Goal: Transaction & Acquisition: Purchase product/service

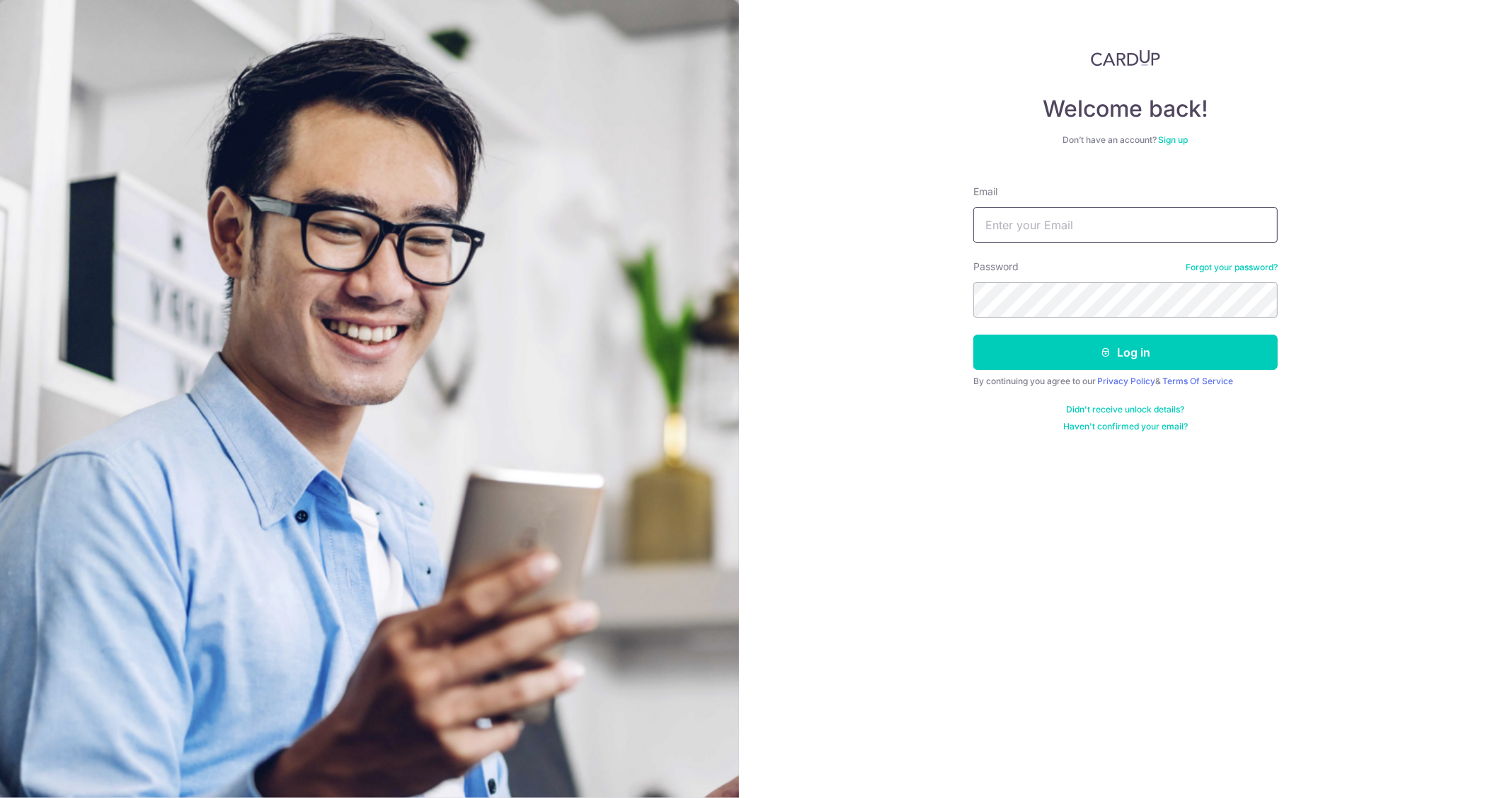
click at [1120, 228] on input "Email" at bounding box center [1125, 225] width 305 height 35
type input "adwtHome@gmail.com"
click at [973, 335] on button "Log in" at bounding box center [1125, 352] width 305 height 35
click at [1123, 353] on button "Log in" at bounding box center [1125, 352] width 305 height 35
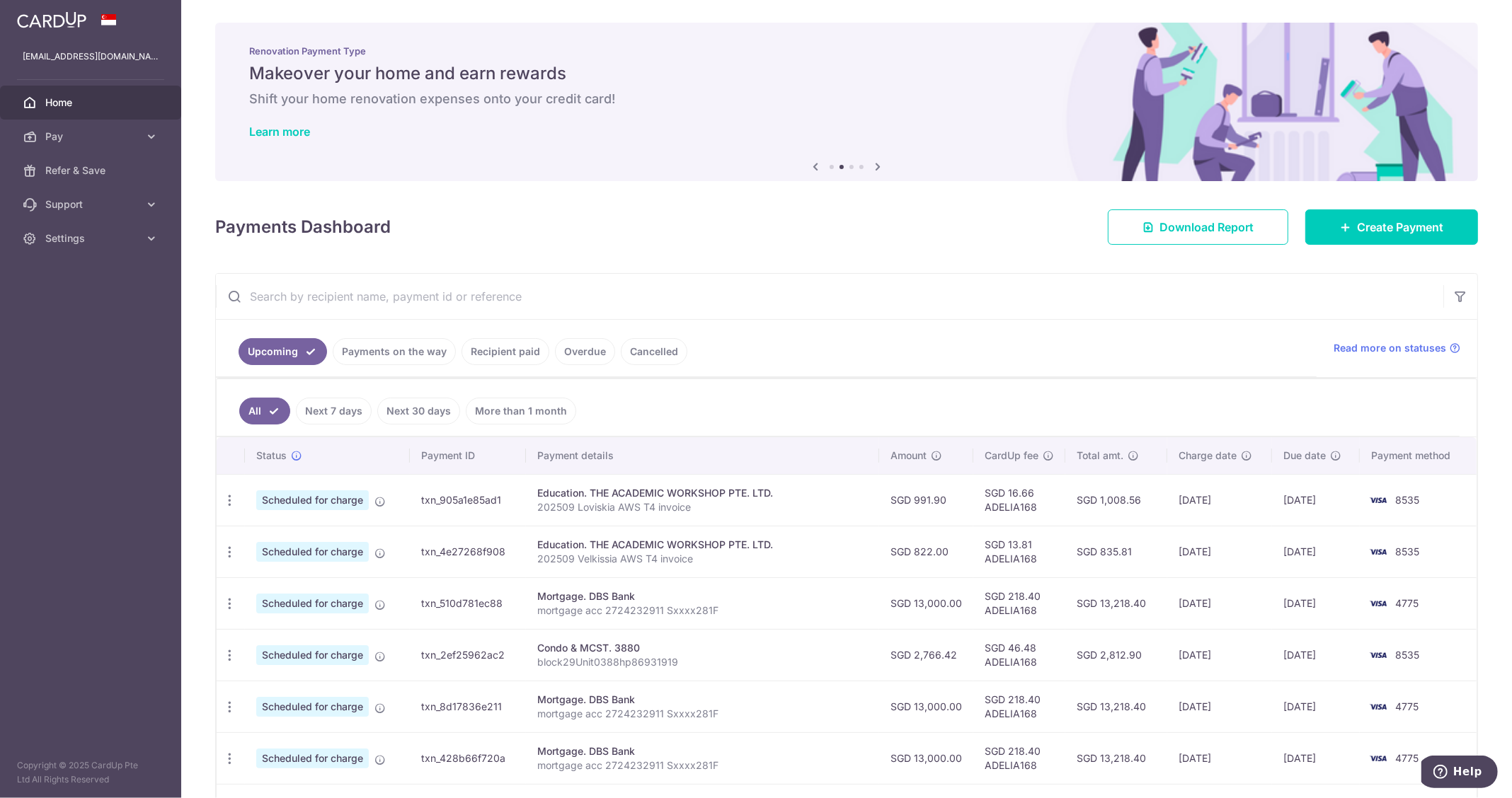
click at [914, 204] on div "Payments Dashboard Download Report Create Payment" at bounding box center [846, 224] width 1263 height 41
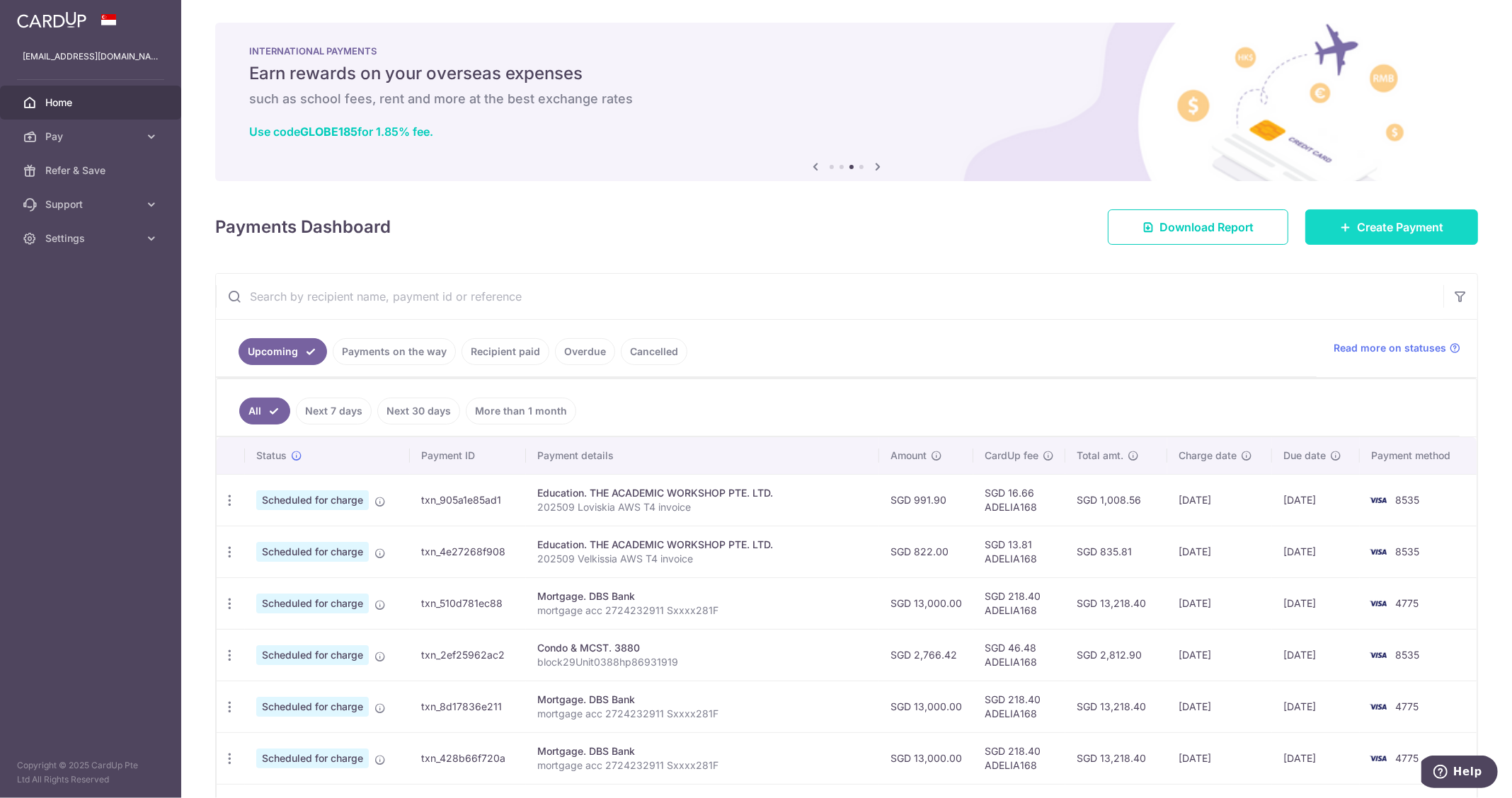
click at [1366, 235] on span "Create Payment" at bounding box center [1400, 227] width 86 height 17
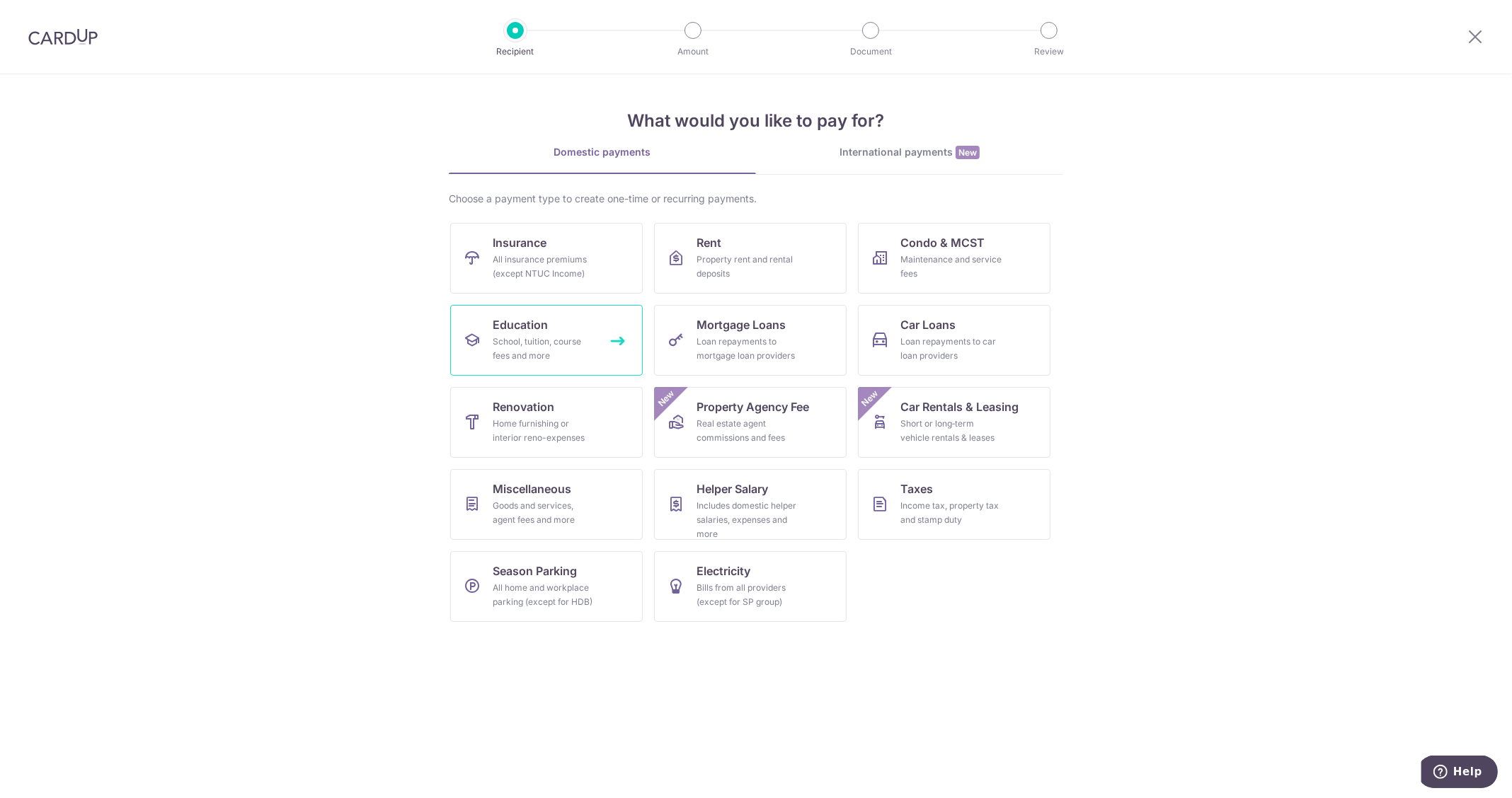
click at [545, 340] on div "School, tuition, course fees and more" at bounding box center [544, 348] width 102 height 28
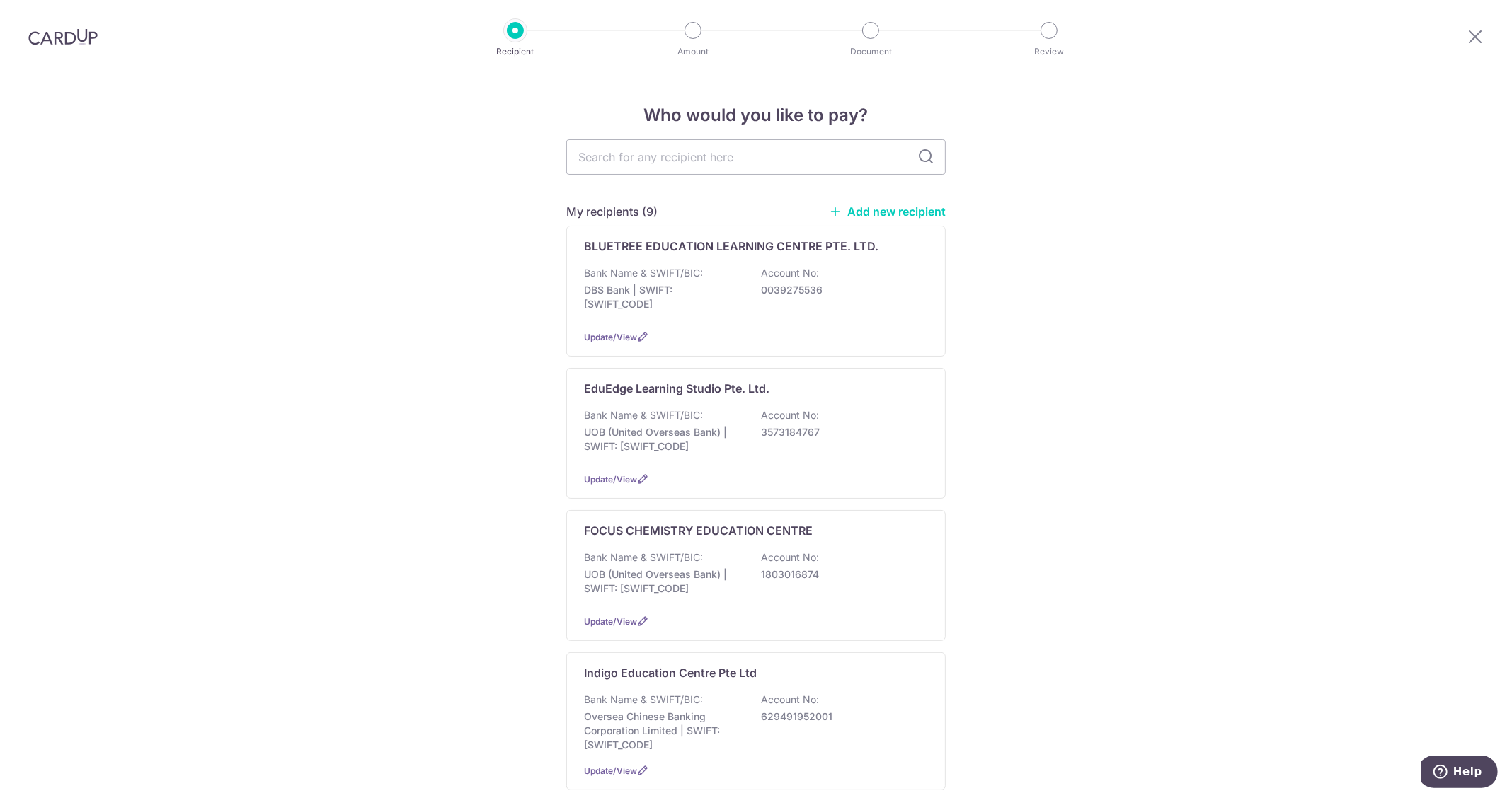
click at [899, 211] on link "Add new recipient" at bounding box center [888, 212] width 117 height 14
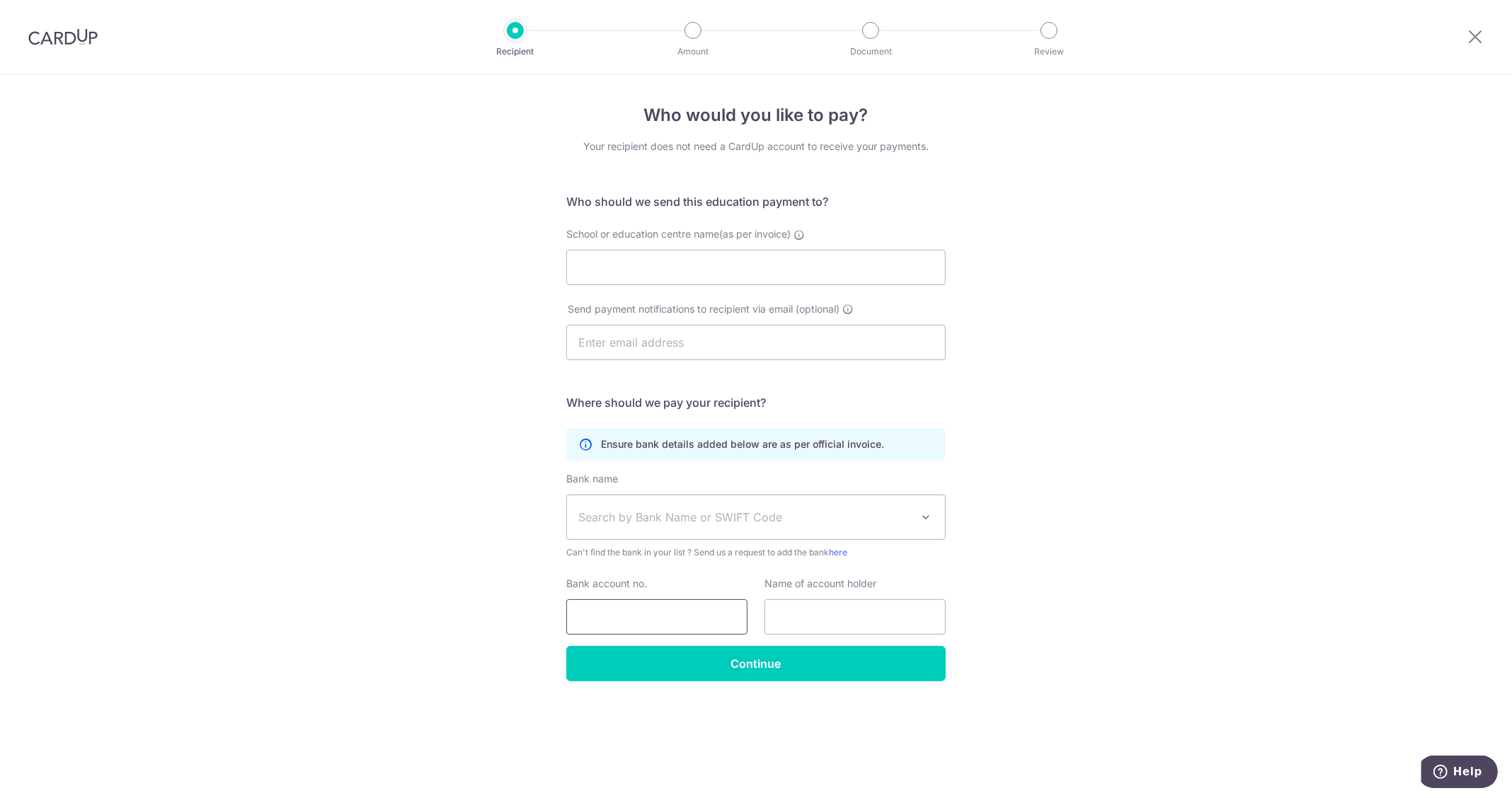
click at [660, 614] on input "Bank account no." at bounding box center [657, 616] width 181 height 35
click at [804, 270] on input "School or education centre name(as per invoice)" at bounding box center [756, 267] width 379 height 35
paste input "200-708-245H"
drag, startPoint x: 632, startPoint y: 270, endPoint x: 972, endPoint y: 252, distance: 340.5
click at [644, 274] on input "200-708-245H" at bounding box center [756, 267] width 379 height 35
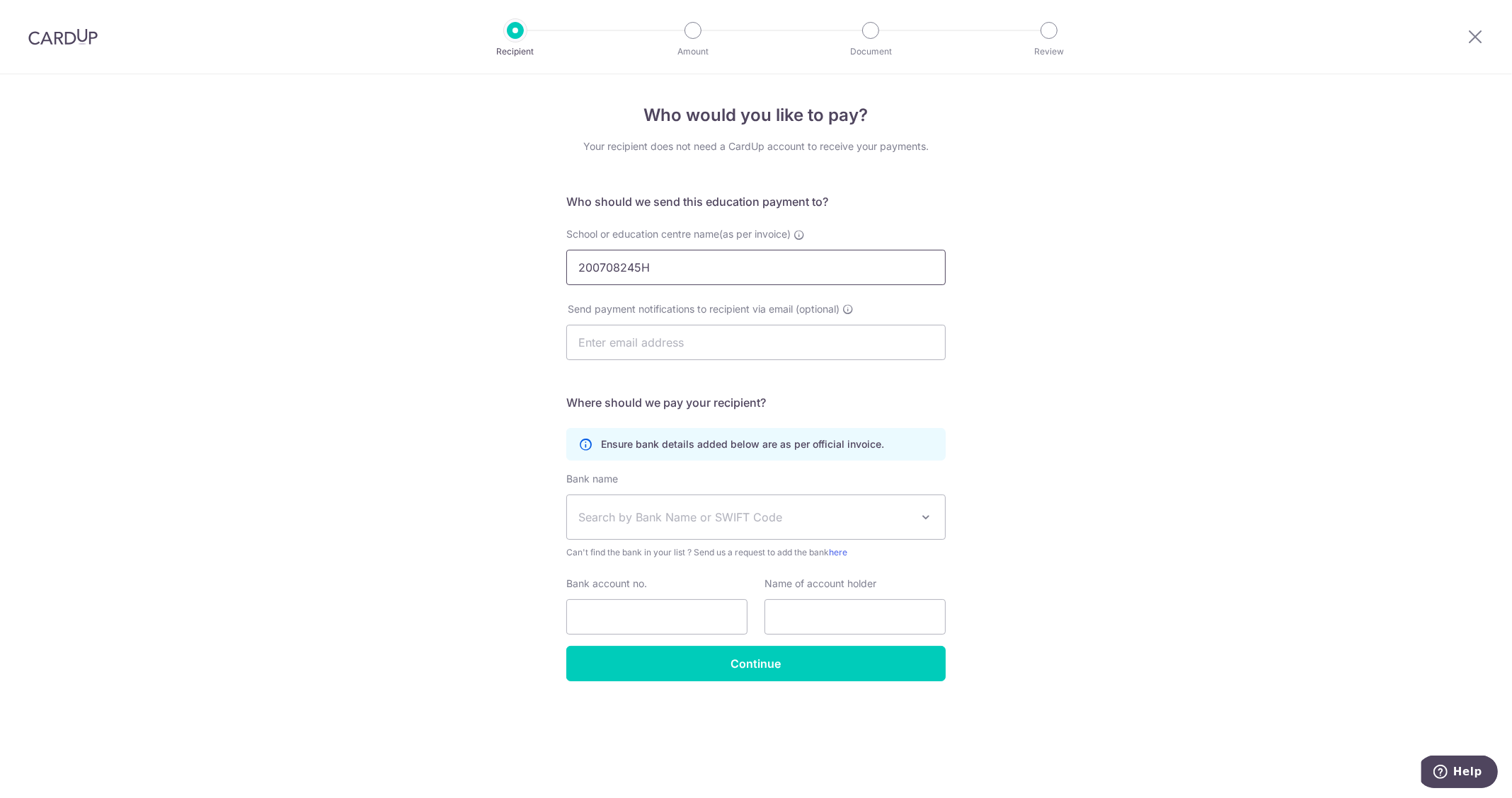
click at [829, 264] on input "200708245H" at bounding box center [756, 267] width 379 height 35
type input "200708245H"
click at [834, 334] on input "text" at bounding box center [756, 342] width 379 height 35
drag, startPoint x: 811, startPoint y: 259, endPoint x: 444, endPoint y: 255, distance: 367.0
click at [444, 255] on div "Who would you like to pay? Your recipient does not need a CardUp account to rec…" at bounding box center [756, 436] width 1512 height 724
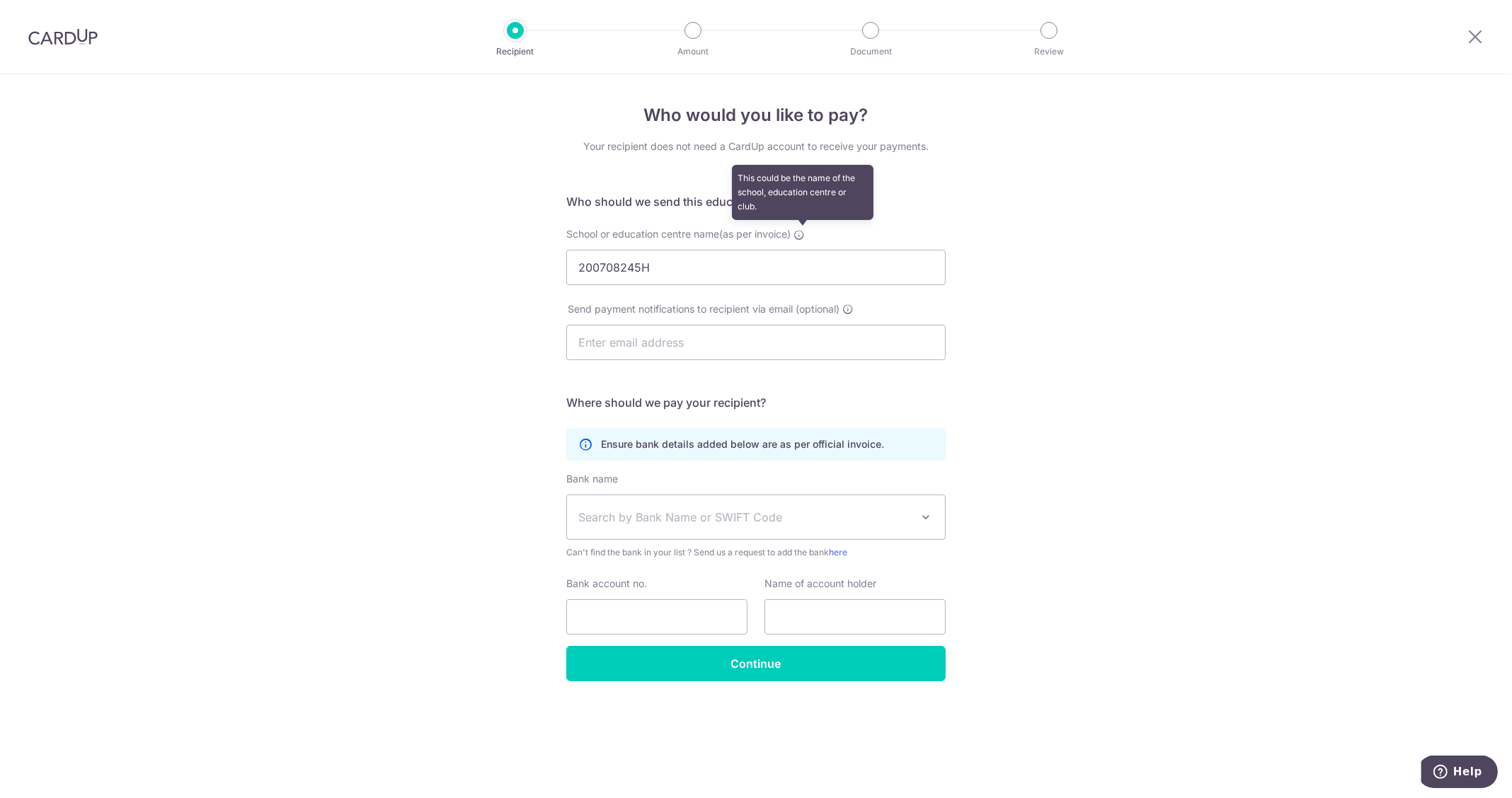
click at [804, 231] on icon at bounding box center [799, 235] width 11 height 11
click at [804, 250] on input "200708245H" at bounding box center [756, 267] width 379 height 35
drag, startPoint x: 51, startPoint y: 30, endPoint x: 841, endPoint y: 76, distance: 791.3
click at [51, 30] on img at bounding box center [63, 37] width 70 height 17
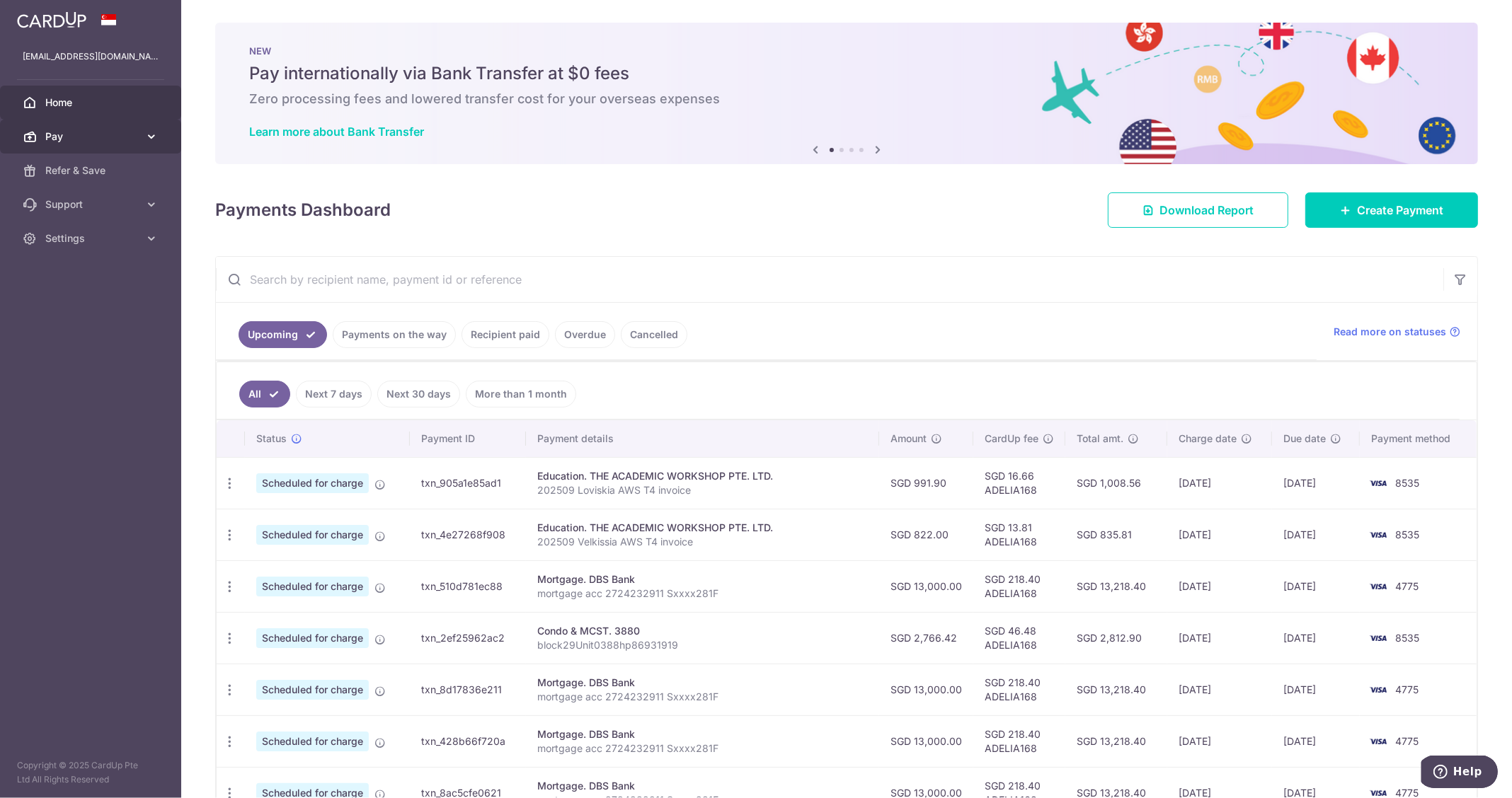
click at [135, 132] on span "Pay" at bounding box center [92, 136] width 93 height 14
click at [108, 200] on span "Recipients" at bounding box center [92, 205] width 93 height 14
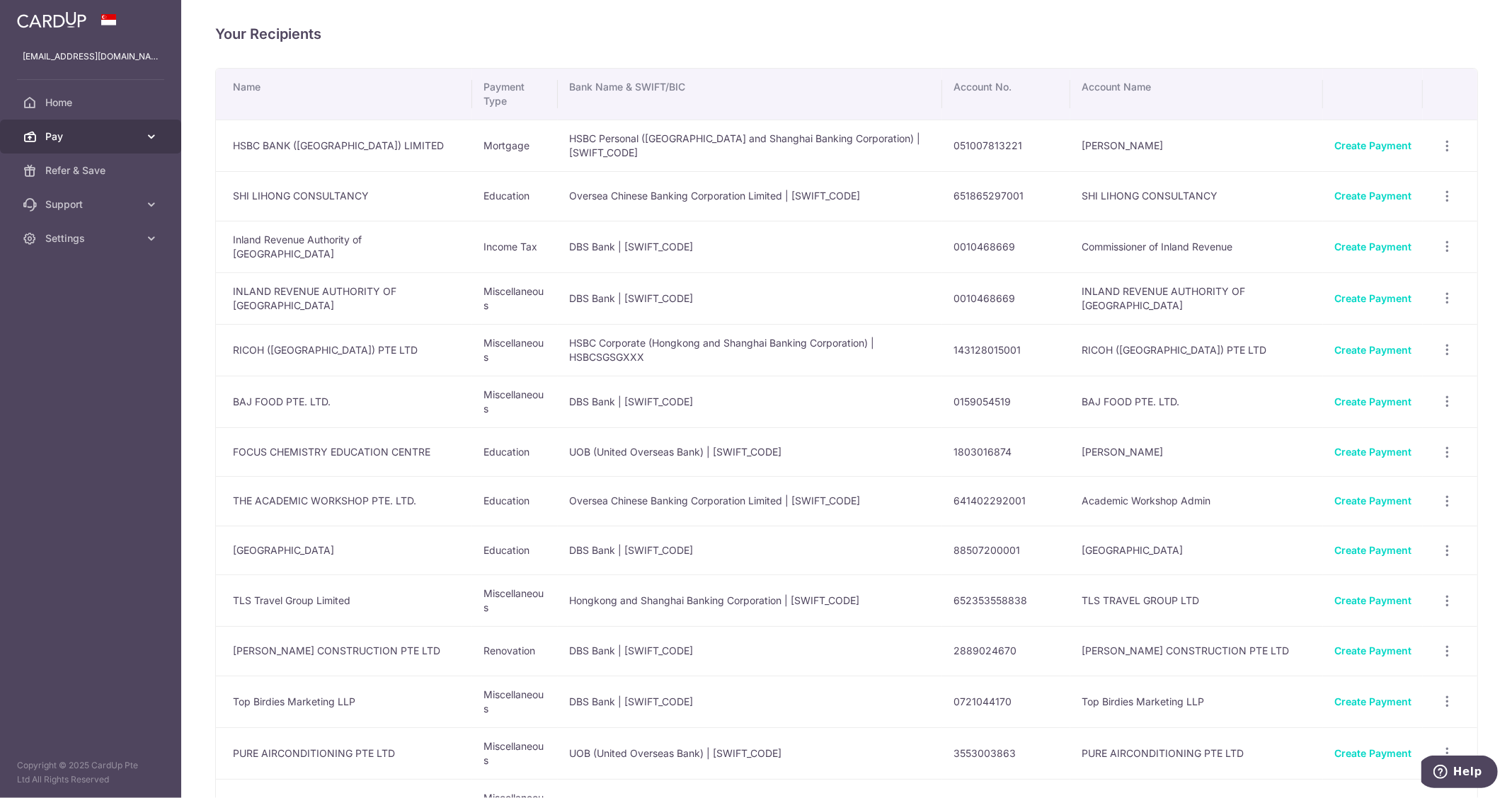
click at [107, 139] on span "Pay" at bounding box center [92, 136] width 93 height 14
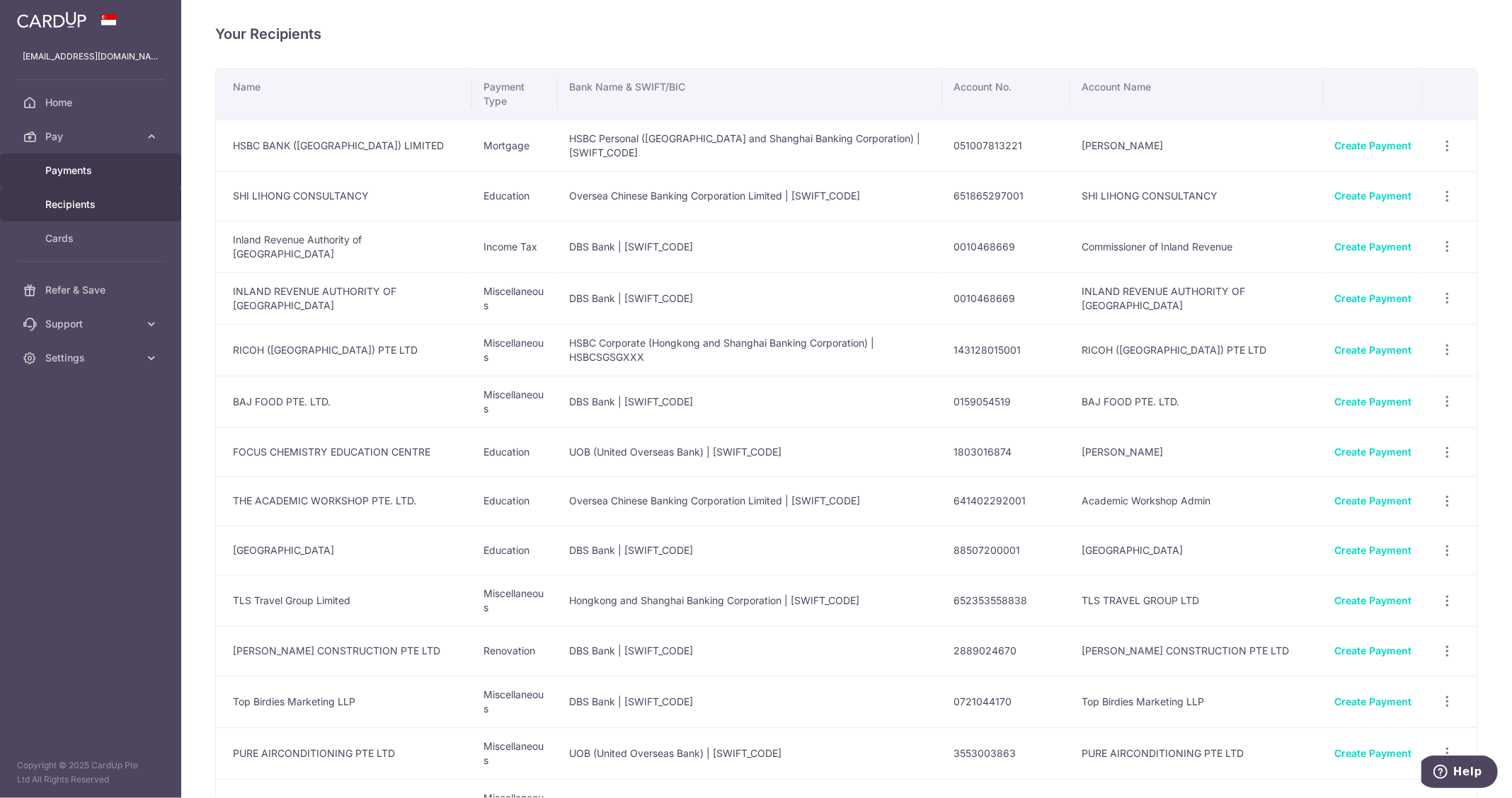
click at [109, 177] on link "Payments" at bounding box center [91, 170] width 181 height 34
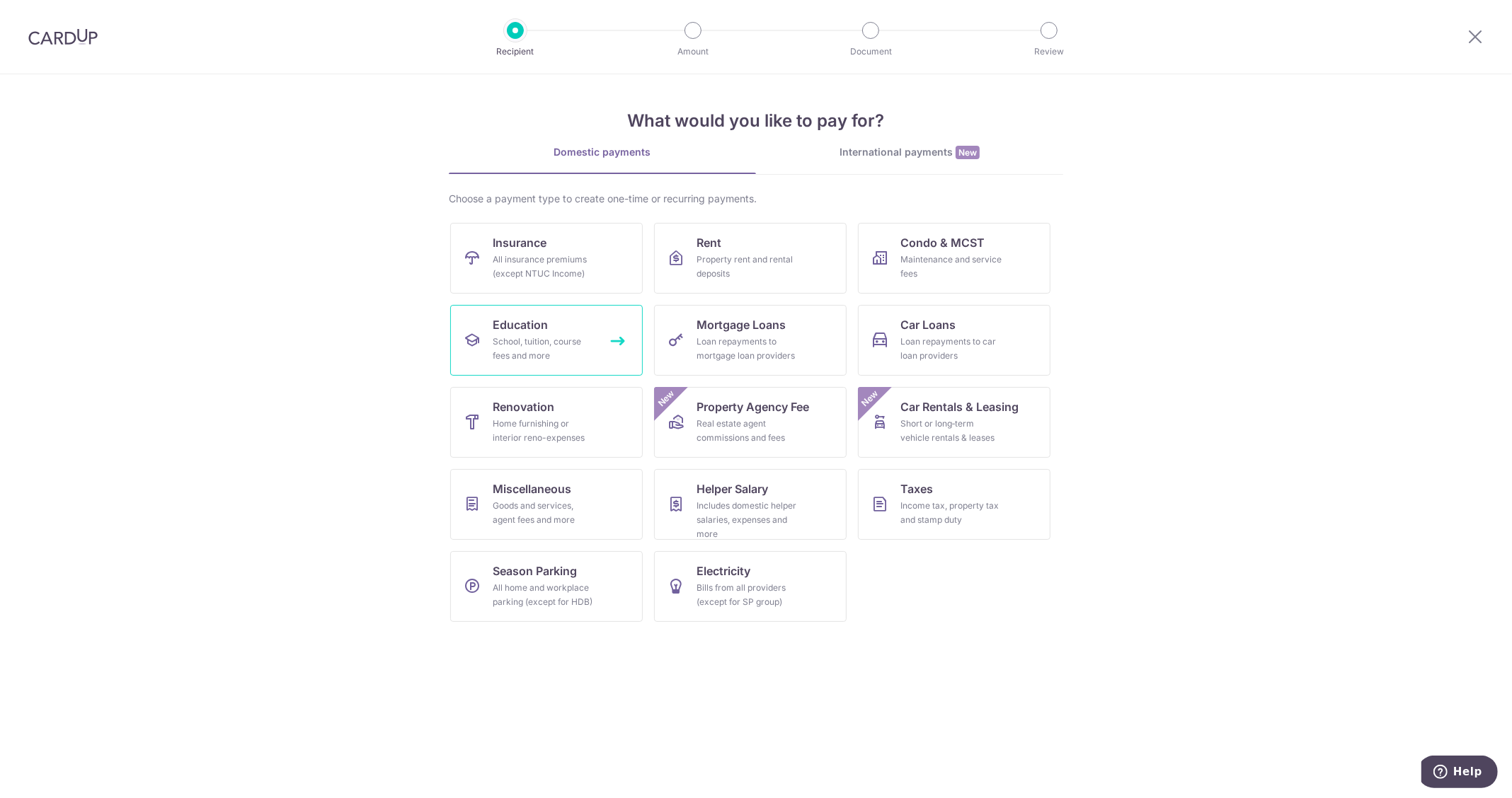
click at [513, 324] on span "Education" at bounding box center [520, 325] width 55 height 17
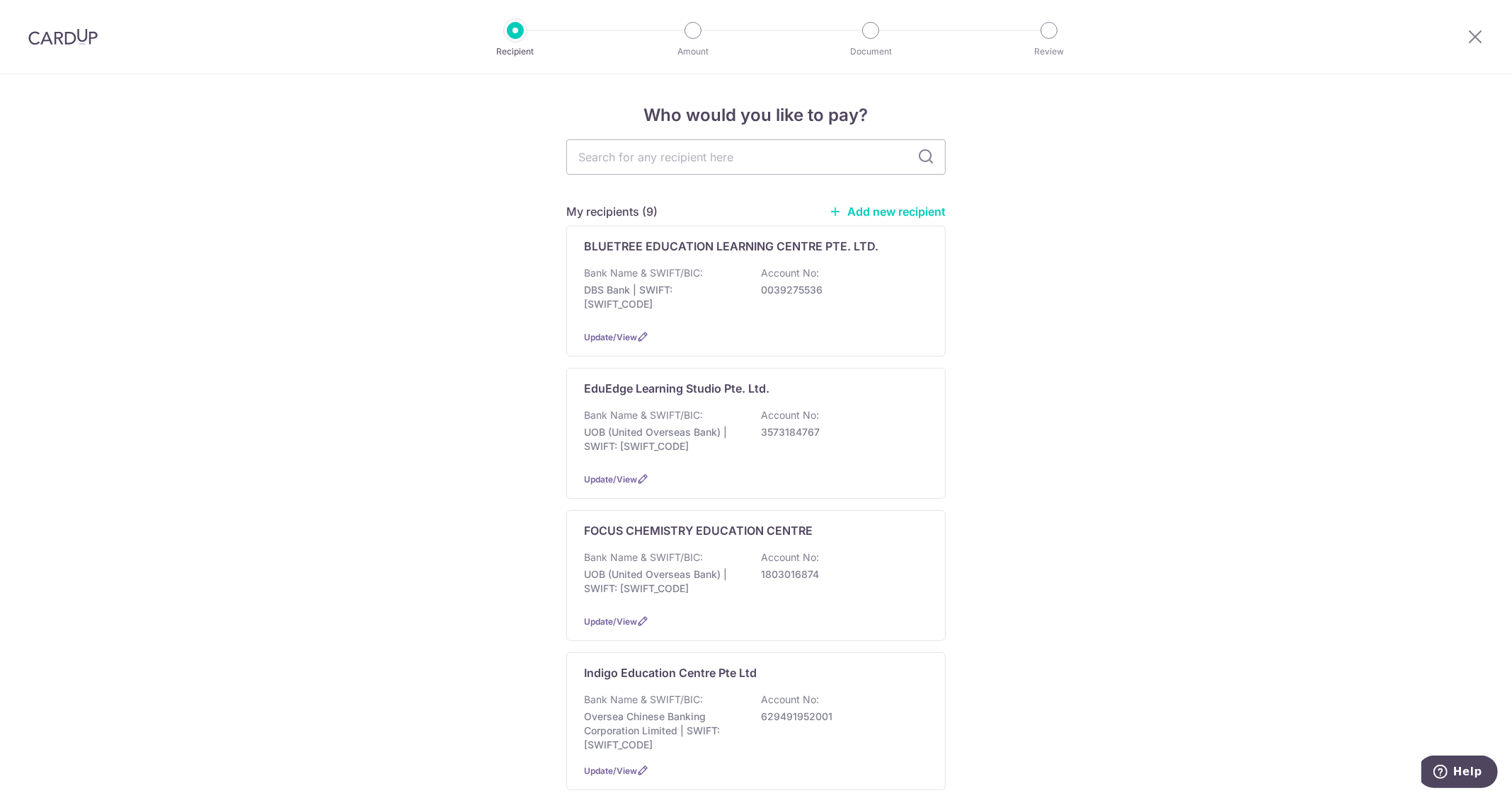
click at [900, 208] on link "Add new recipient" at bounding box center [888, 212] width 117 height 14
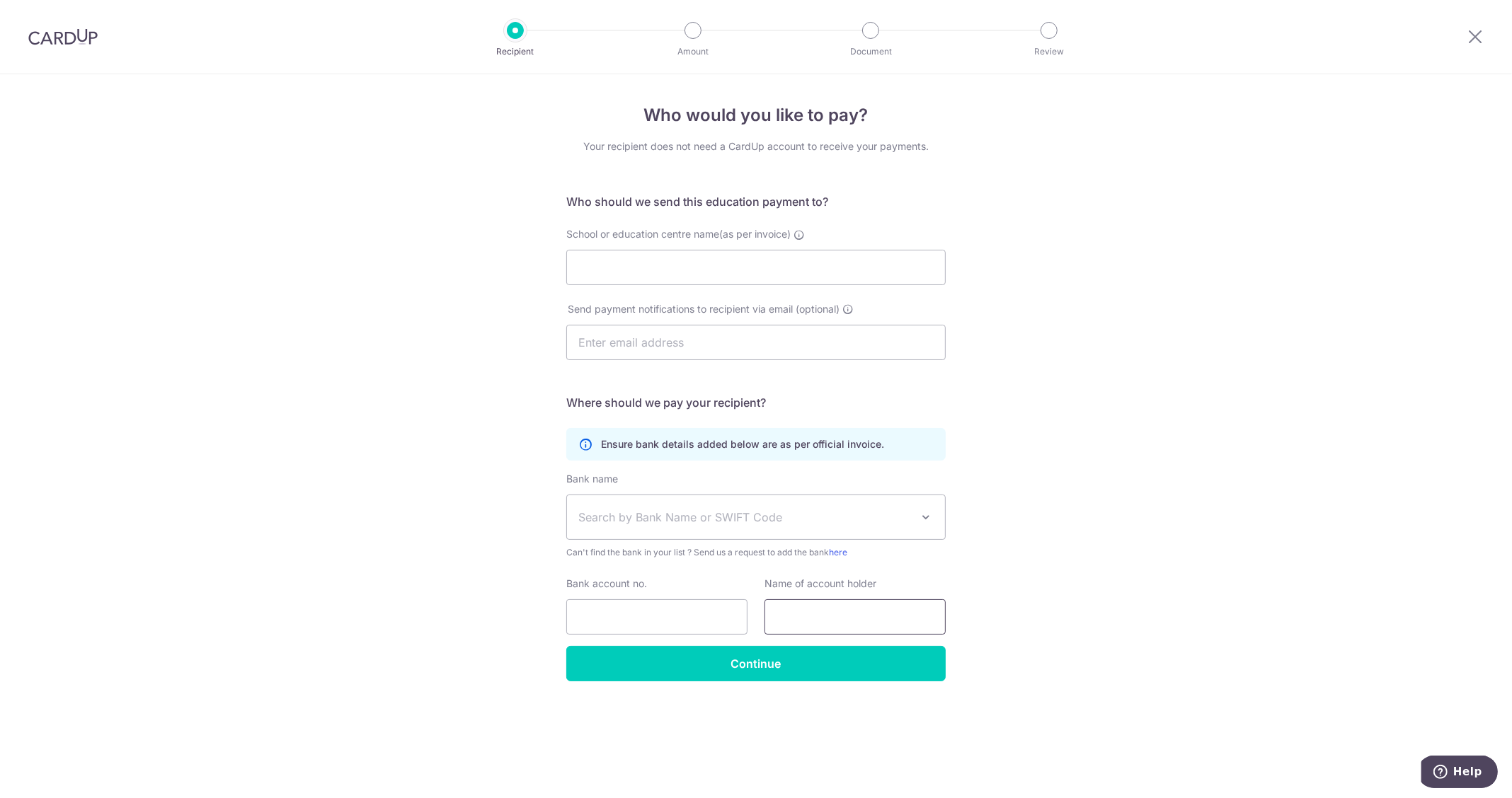
click at [815, 606] on input "text" at bounding box center [855, 616] width 181 height 35
paste input "3543012775"
type input "3543012775"
click at [685, 614] on input "Bank account no." at bounding box center [657, 616] width 181 height 35
paste input "3543012775"
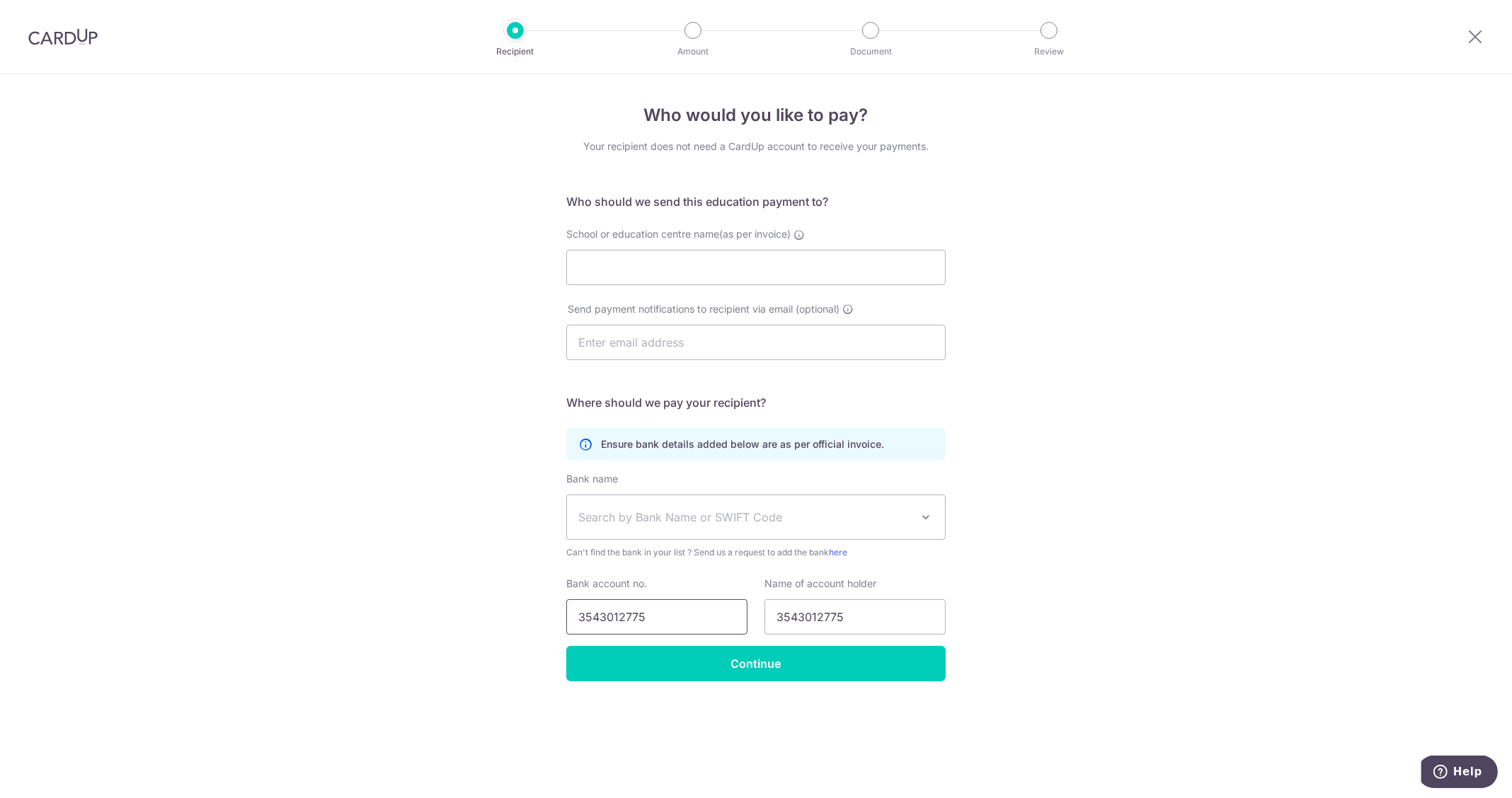
drag, startPoint x: 579, startPoint y: 619, endPoint x: 627, endPoint y: 611, distance: 48.7
click at [607, 617] on input "3543012775" at bounding box center [657, 616] width 181 height 35
type input "3543012775"
click at [682, 544] on div "Bank name Select Bank UBS AG ANEXT BANK PTE LTD Australia & New Zealand Banking…" at bounding box center [756, 516] width 379 height 88
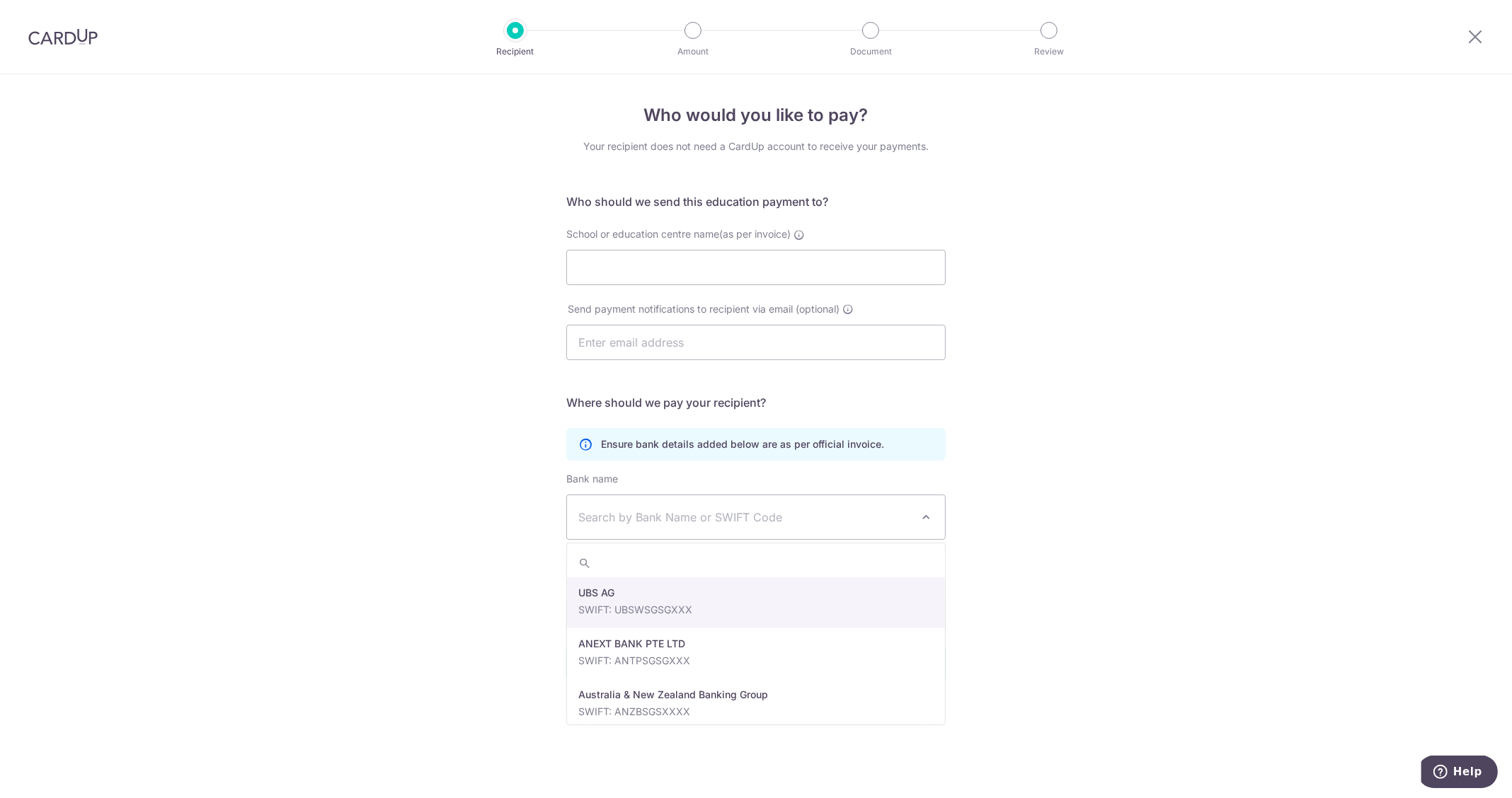
click at [670, 521] on span "Search by Bank Name or SWIFT Code" at bounding box center [745, 517] width 333 height 17
type input "uo"
select select "23668"
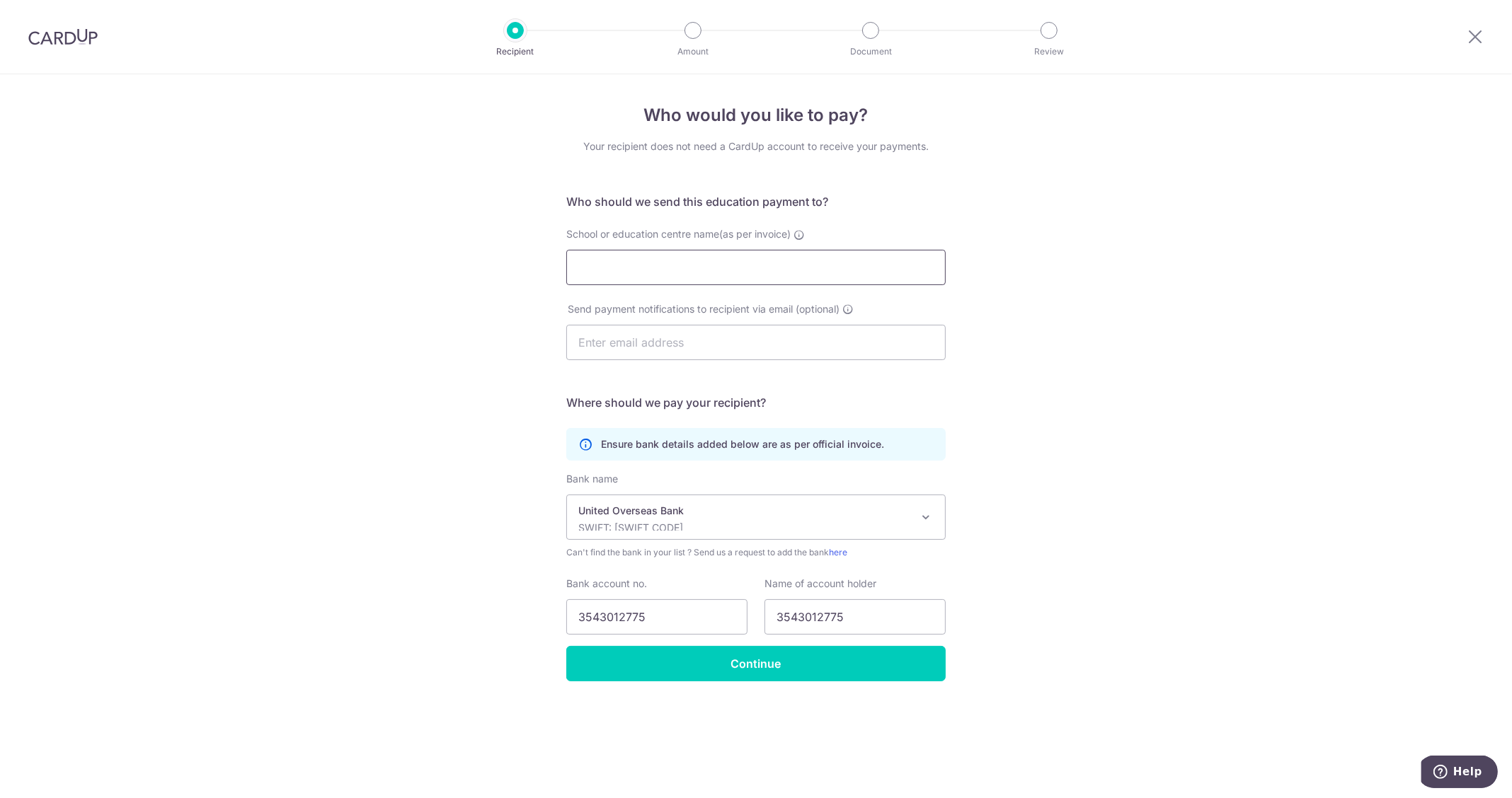
click at [659, 269] on input "School or education centre name(as per invoice)" at bounding box center [756, 267] width 379 height 35
paste input "jiang education centre"
drag, startPoint x: 582, startPoint y: 266, endPoint x: 560, endPoint y: 271, distance: 22.6
click at [560, 271] on div "School or education centre name(as per invoice) [GEOGRAPHIC_DATA]" at bounding box center [756, 256] width 397 height 58
click at [614, 266] on input "[GEOGRAPHIC_DATA]" at bounding box center [756, 267] width 379 height 35
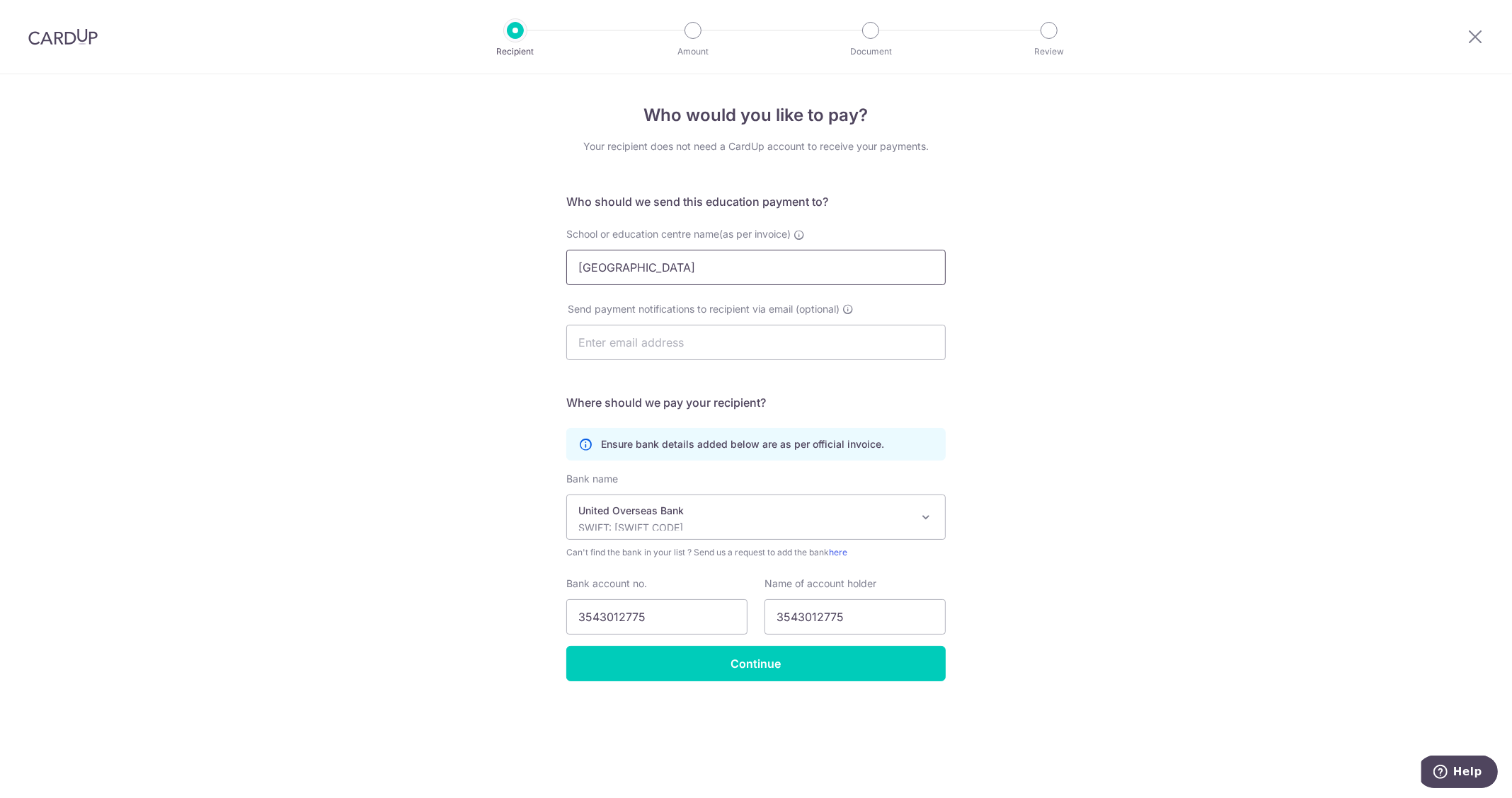
click at [674, 269] on input "[GEOGRAPHIC_DATA]" at bounding box center [756, 267] width 379 height 35
click at [791, 269] on input "[GEOGRAPHIC_DATA]" at bounding box center [756, 267] width 379 height 35
type input "Jiang Education Centre Pte Ltd"
drag, startPoint x: 872, startPoint y: 623, endPoint x: 735, endPoint y: 600, distance: 138.9
click at [735, 600] on div "Bank account no. 3543012775 Name of account holder 3543012775" at bounding box center [756, 606] width 397 height 58
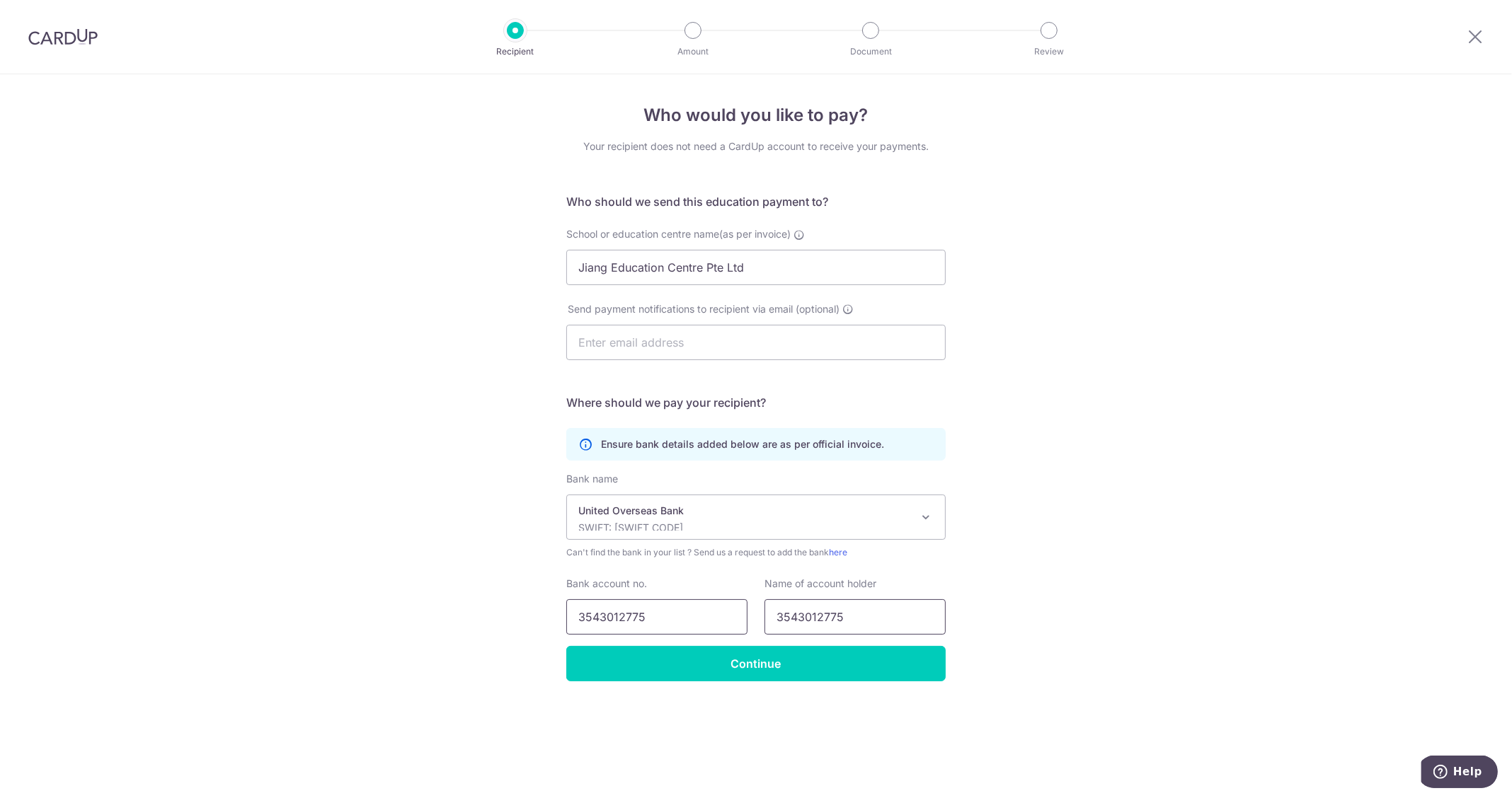
paste input "Jiang Education Centre Pte Ltd"
type input "Jiang Education Centre Pte Ltd"
drag, startPoint x: 710, startPoint y: 608, endPoint x: 548, endPoint y: 603, distance: 162.1
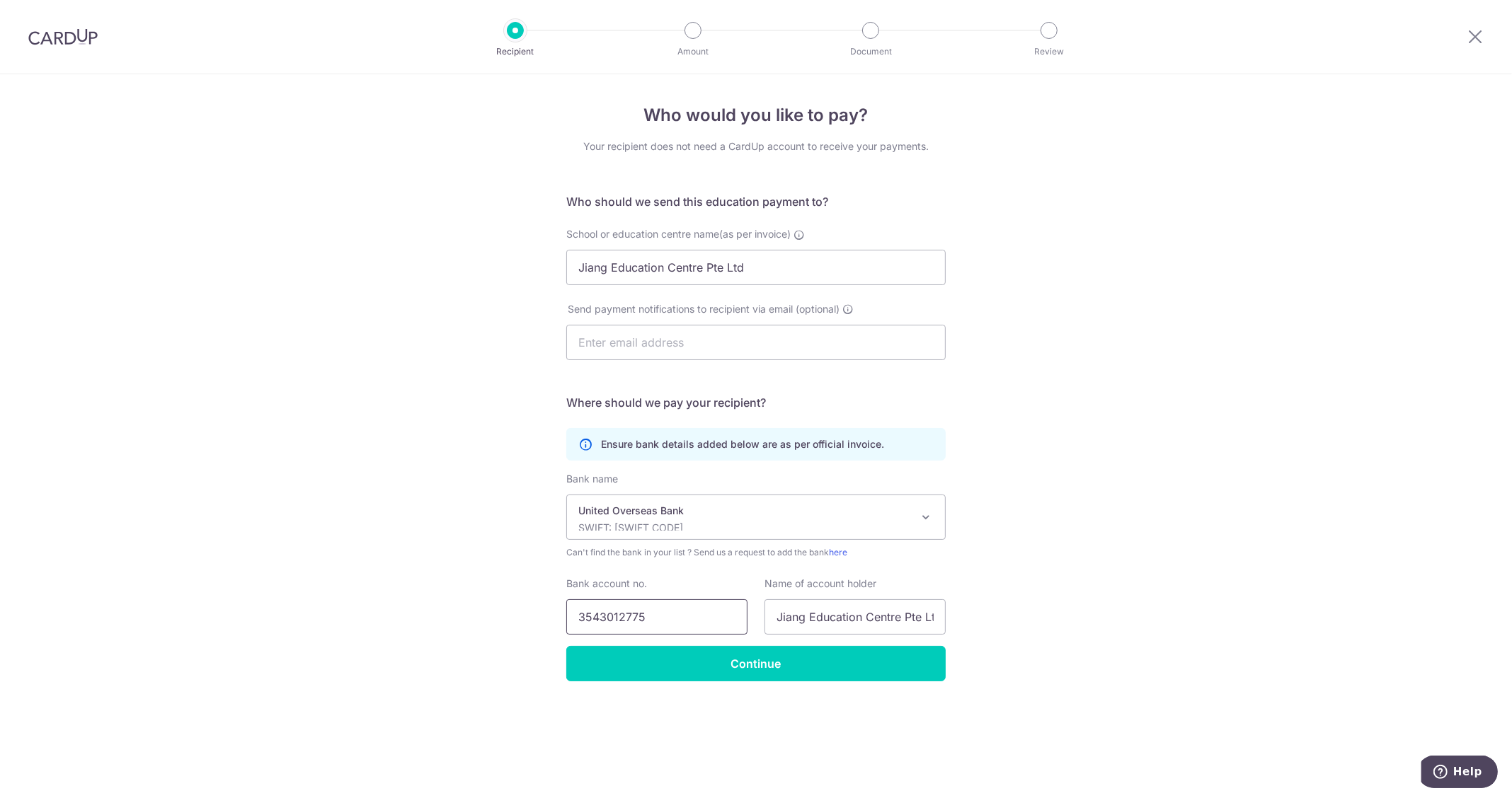
click at [548, 603] on div "Who would you like to pay? Your recipient does not need a CardUp account to rec…" at bounding box center [756, 436] width 1512 height 724
click at [776, 341] on input "text" at bounding box center [756, 342] width 379 height 35
paste input "enquiry@jiang.edu.sg"
type input "enquiry@jiang.edu.sg"
click at [1148, 419] on div "Who would you like to pay? Your recipient does not need a CardUp account to rec…" at bounding box center [756, 436] width 1512 height 724
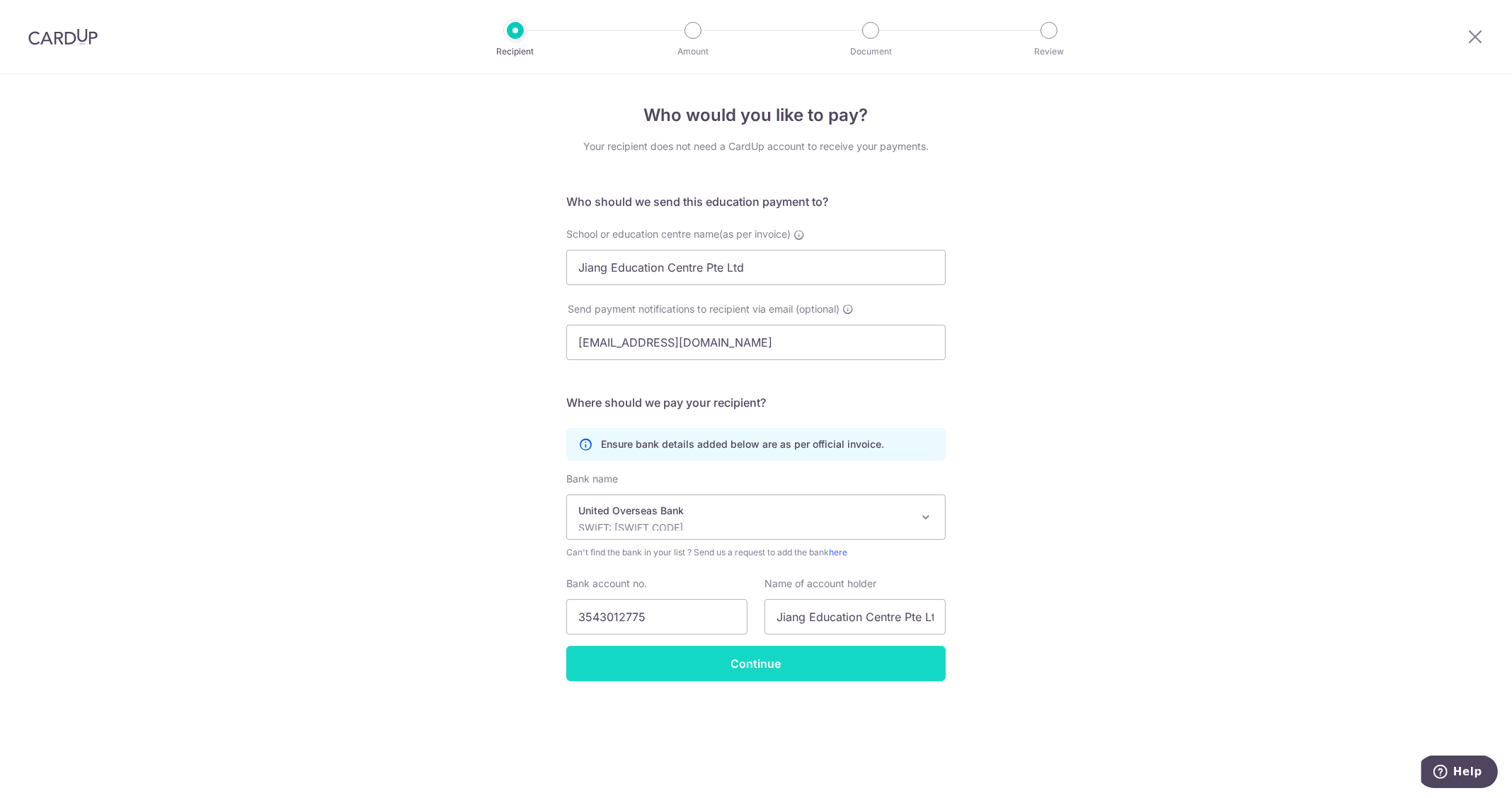
click at [785, 657] on input "Continue" at bounding box center [756, 663] width 379 height 35
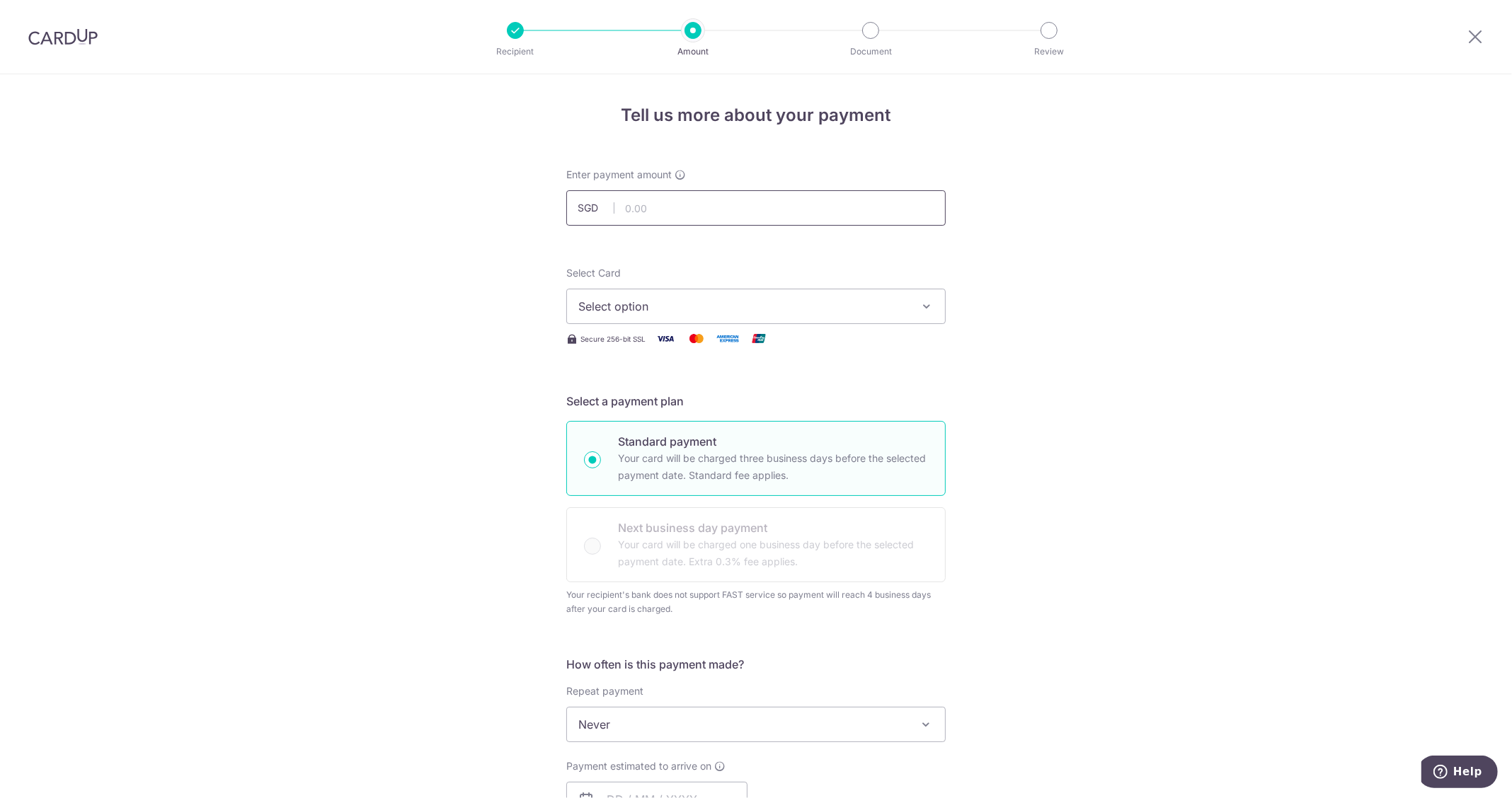
click at [649, 217] on input "text" at bounding box center [756, 208] width 379 height 35
type input "655.90"
click at [1169, 234] on div "Tell us more about your payment Enter payment amount SGD 655.90 655.90 Recipien…" at bounding box center [756, 730] width 1512 height 1314
click at [925, 303] on icon "button" at bounding box center [927, 307] width 14 height 14
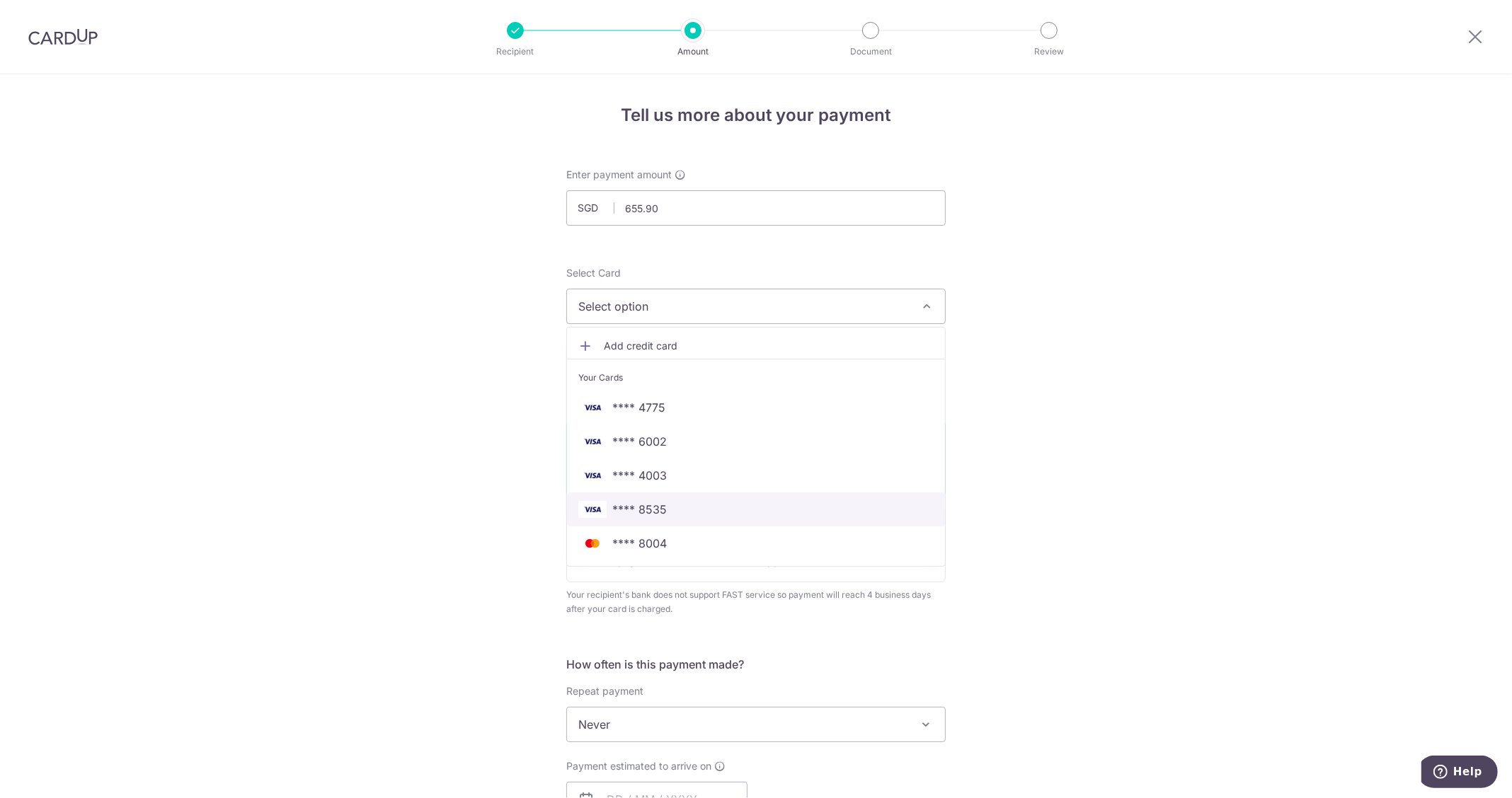
drag, startPoint x: 751, startPoint y: 506, endPoint x: 1089, endPoint y: 493, distance: 338.2
click at [751, 506] on span "**** 8535" at bounding box center [756, 509] width 356 height 17
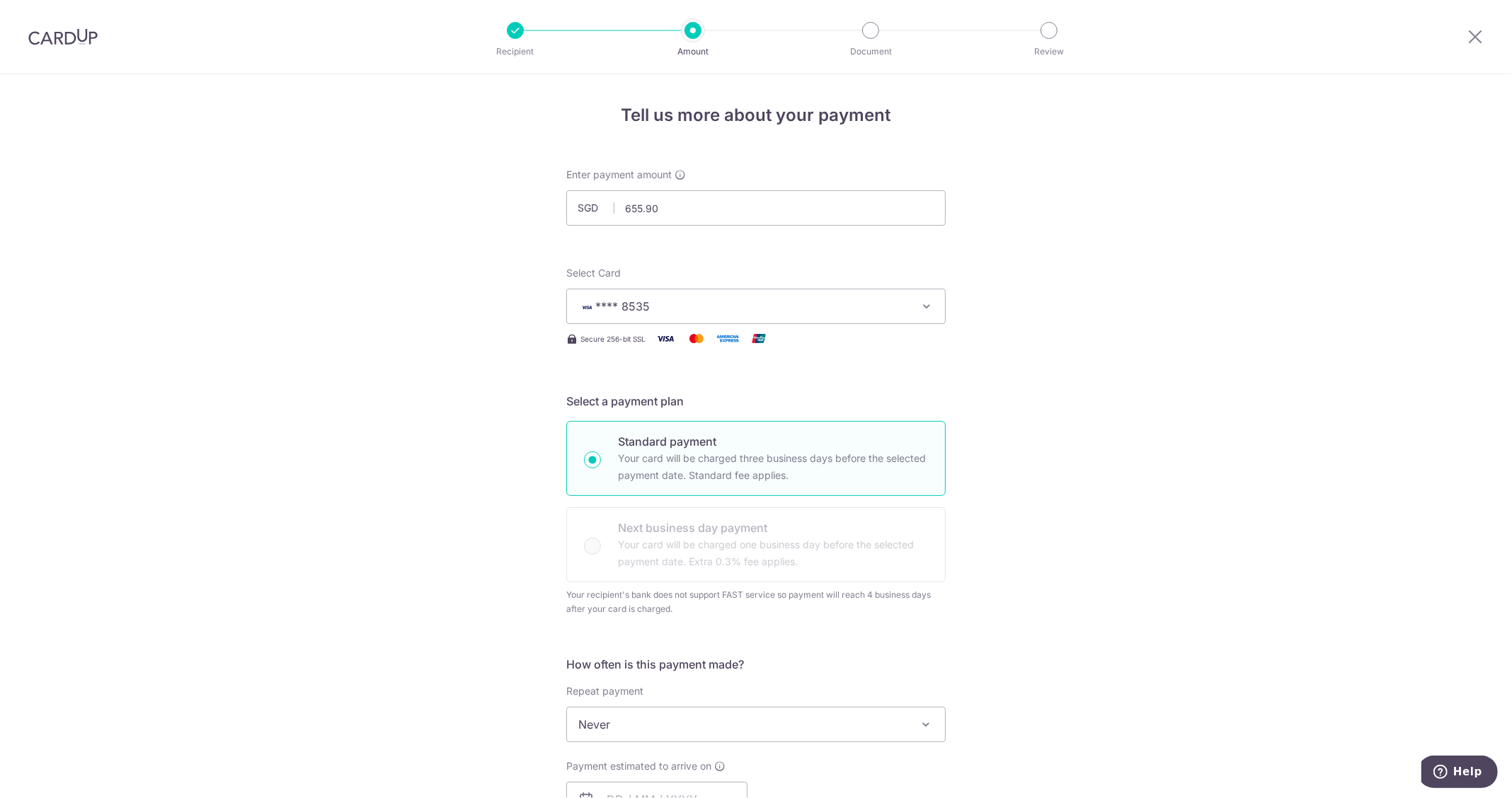
click at [1094, 493] on div "Tell us more about your payment Enter payment amount SGD 655.90 655.90 Recipien…" at bounding box center [756, 730] width 1512 height 1314
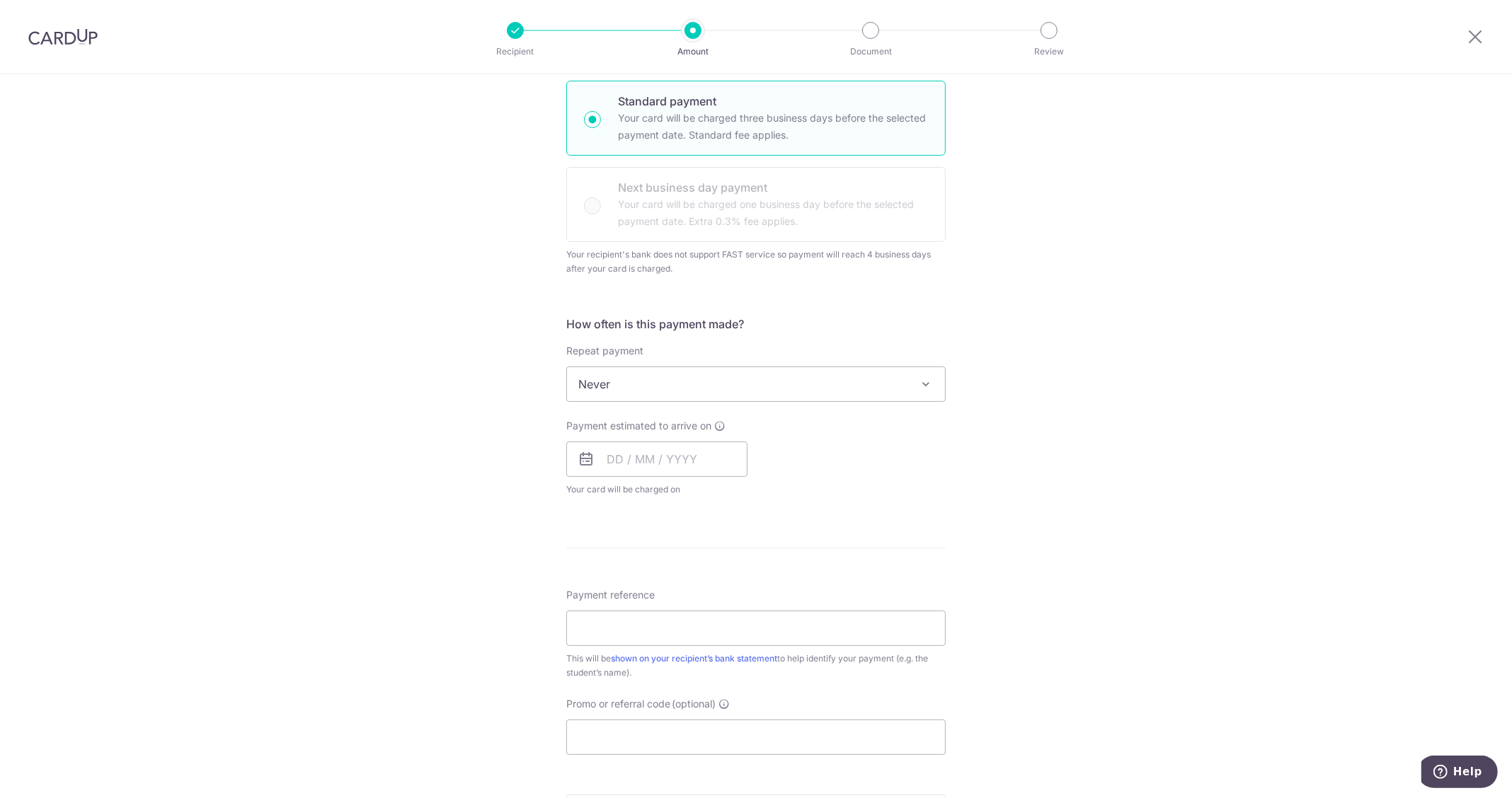
scroll to position [442, 0]
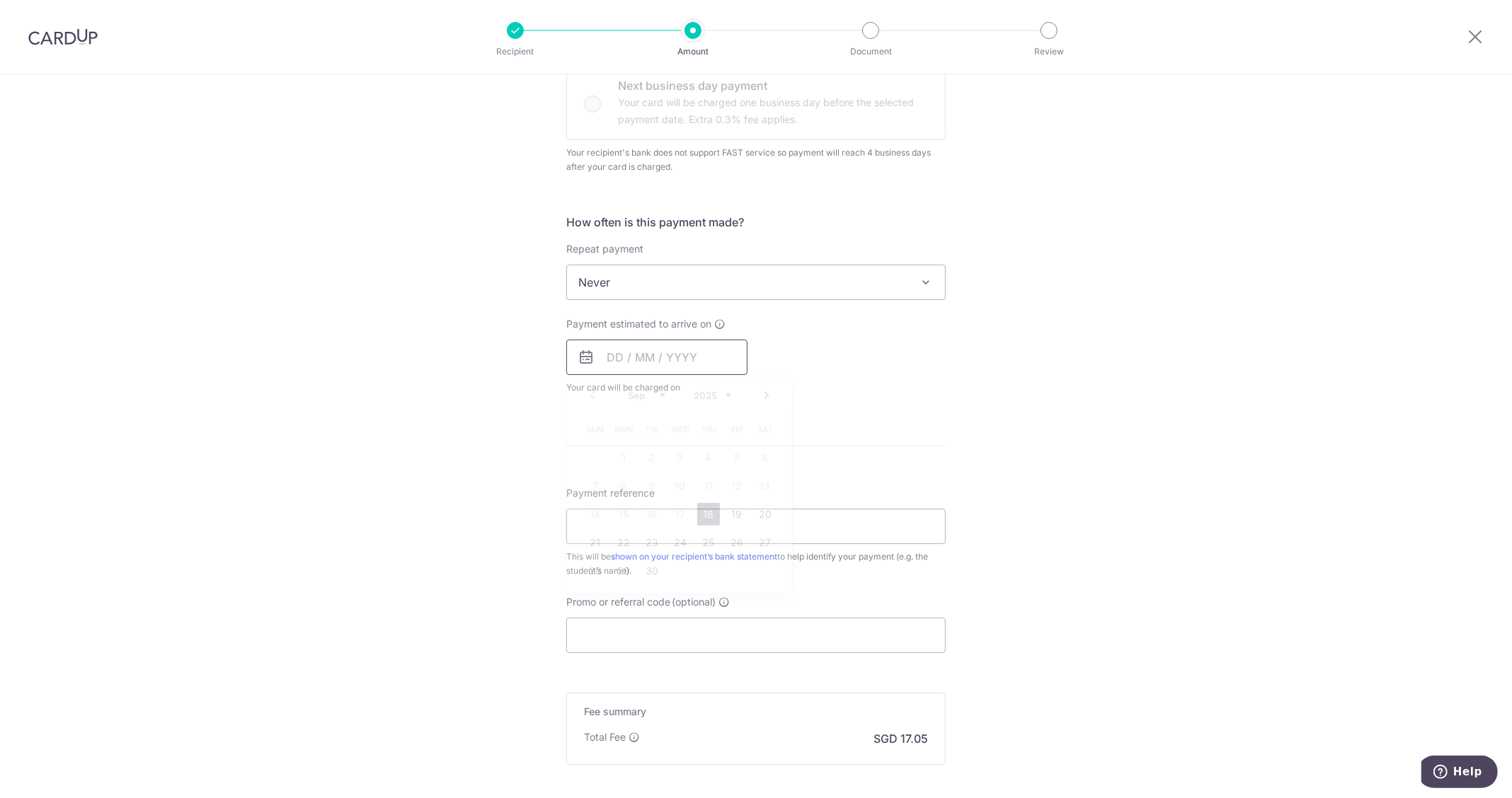
click at [647, 353] on input "text" at bounding box center [657, 357] width 181 height 35
click at [590, 430] on span "Sun" at bounding box center [596, 430] width 23 height 23
click at [701, 519] on link "18" at bounding box center [709, 514] width 23 height 23
type input "[DATE]"
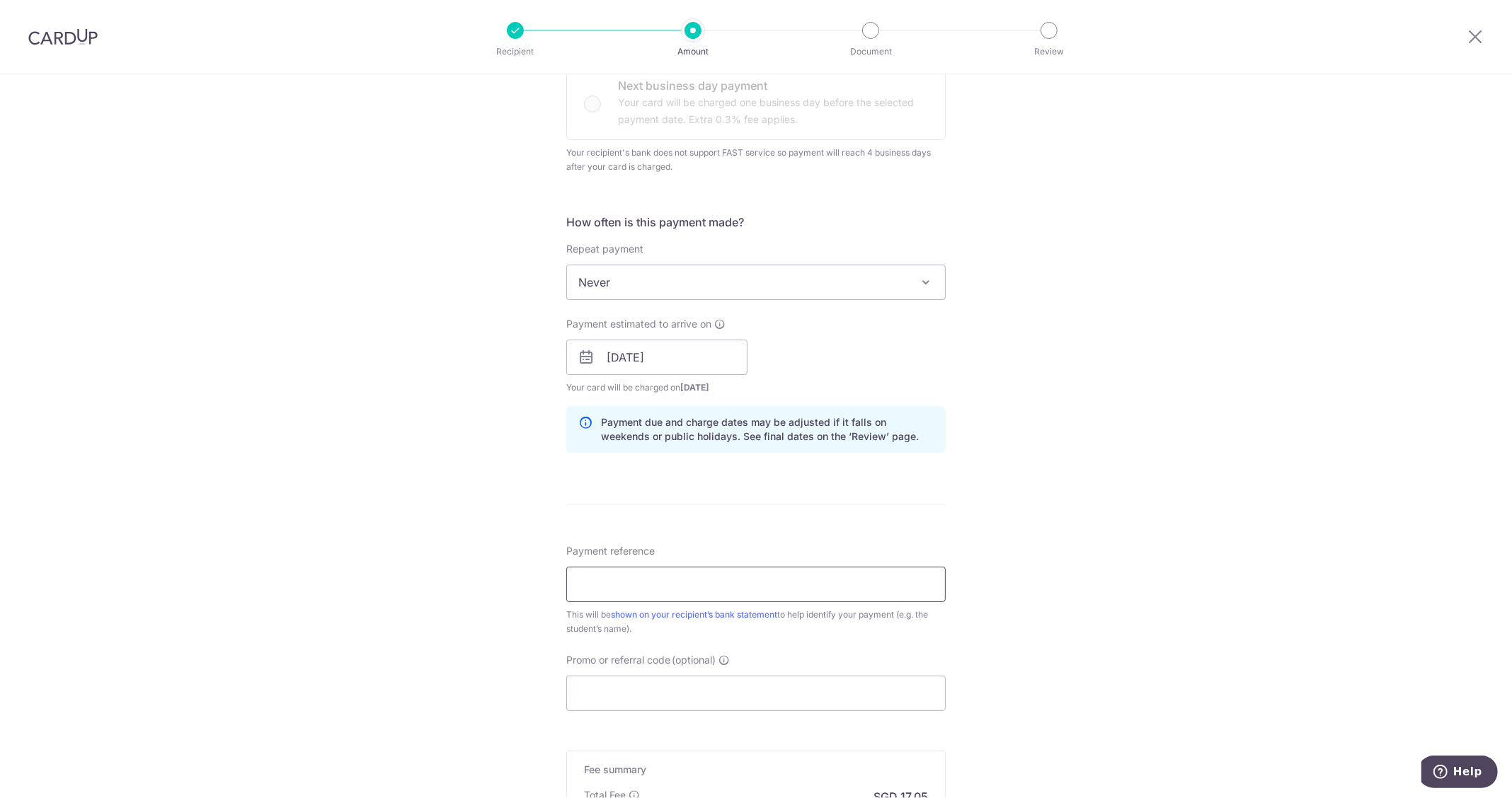
click at [699, 579] on input "Payment reference" at bounding box center [756, 584] width 379 height 35
paste input "202509 LiHan S1 10lessons"
type input "202509 LiHan S1 10lessons"
click at [719, 699] on input "Promo or referral code (optional)" at bounding box center [756, 693] width 379 height 35
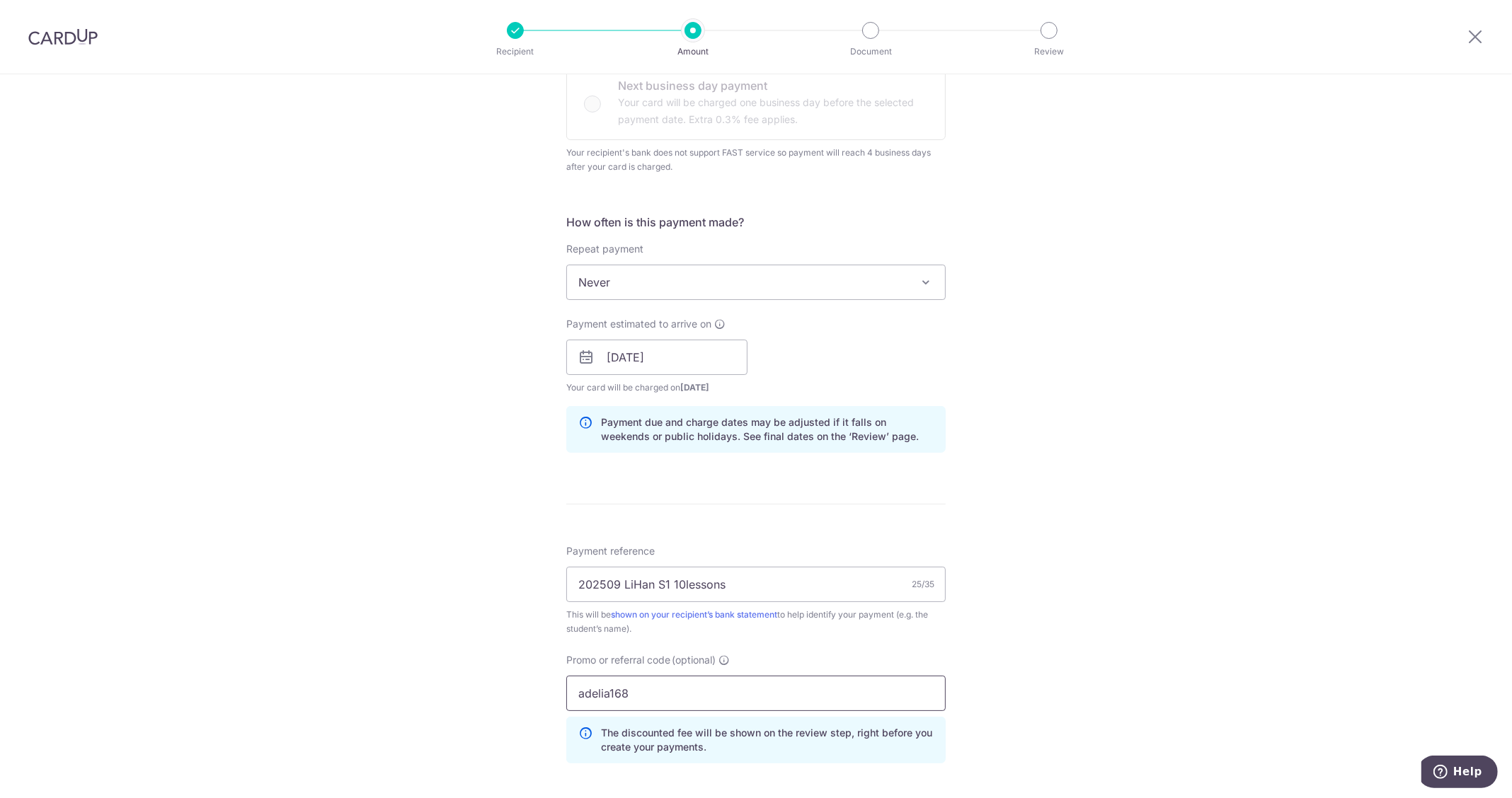
type input "adelia168"
click at [1252, 366] on div "Tell us more about your payment Enter payment amount SGD 655.90 655.90 Recipien…" at bounding box center [756, 350] width 1512 height 1436
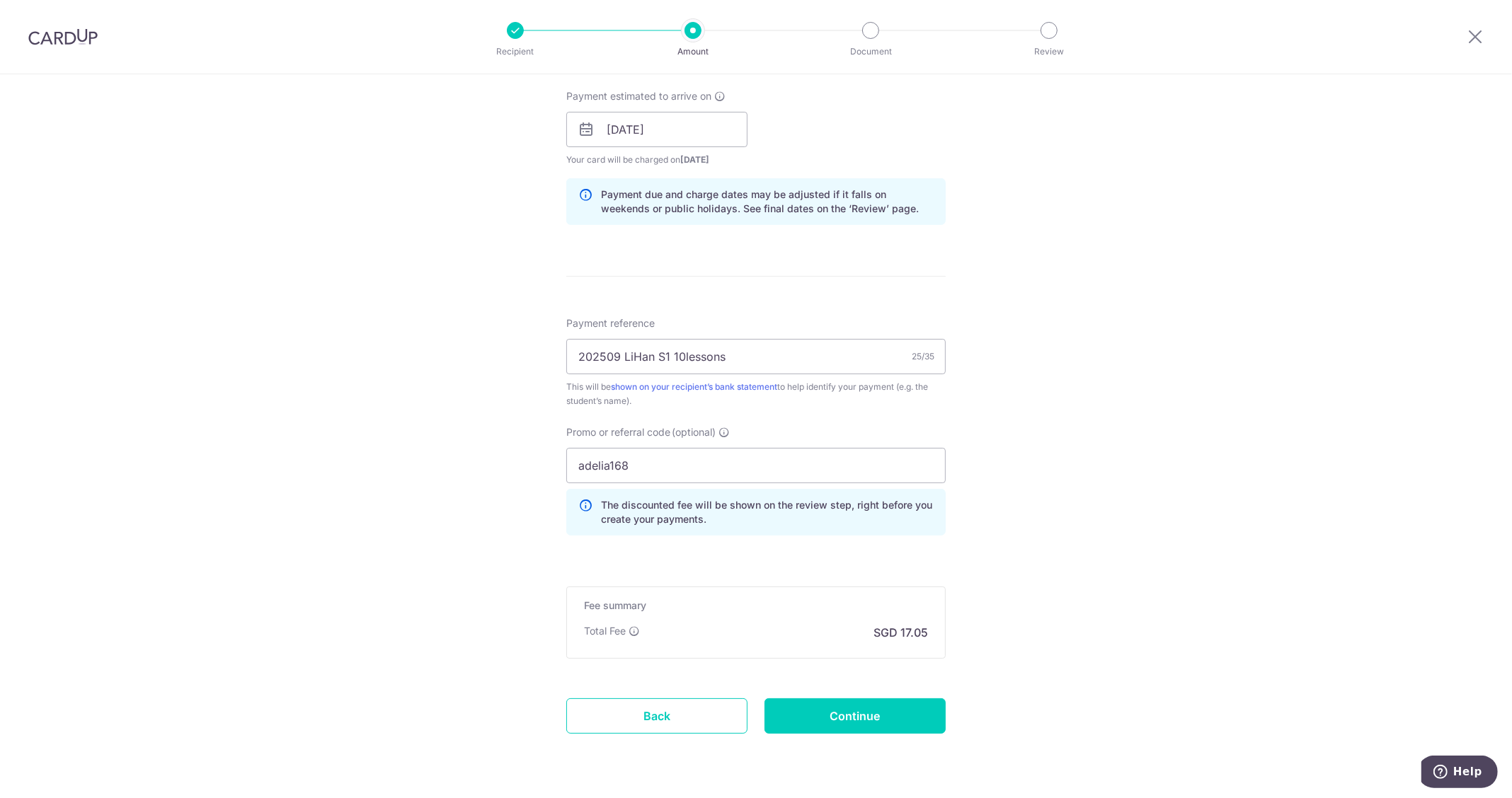
scroll to position [713, 0]
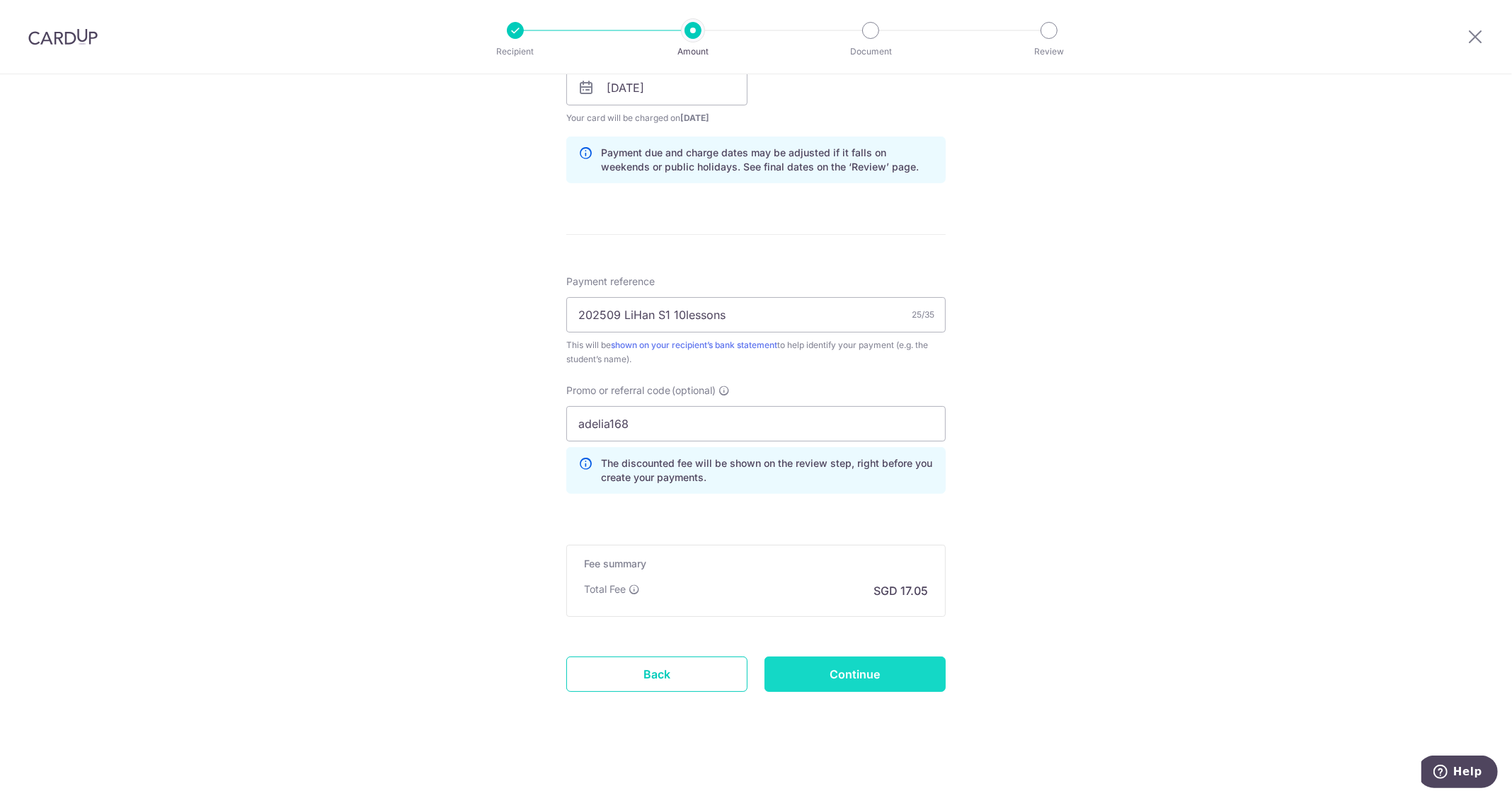
click at [900, 672] on input "Continue" at bounding box center [855, 674] width 181 height 35
type input "Create Schedule"
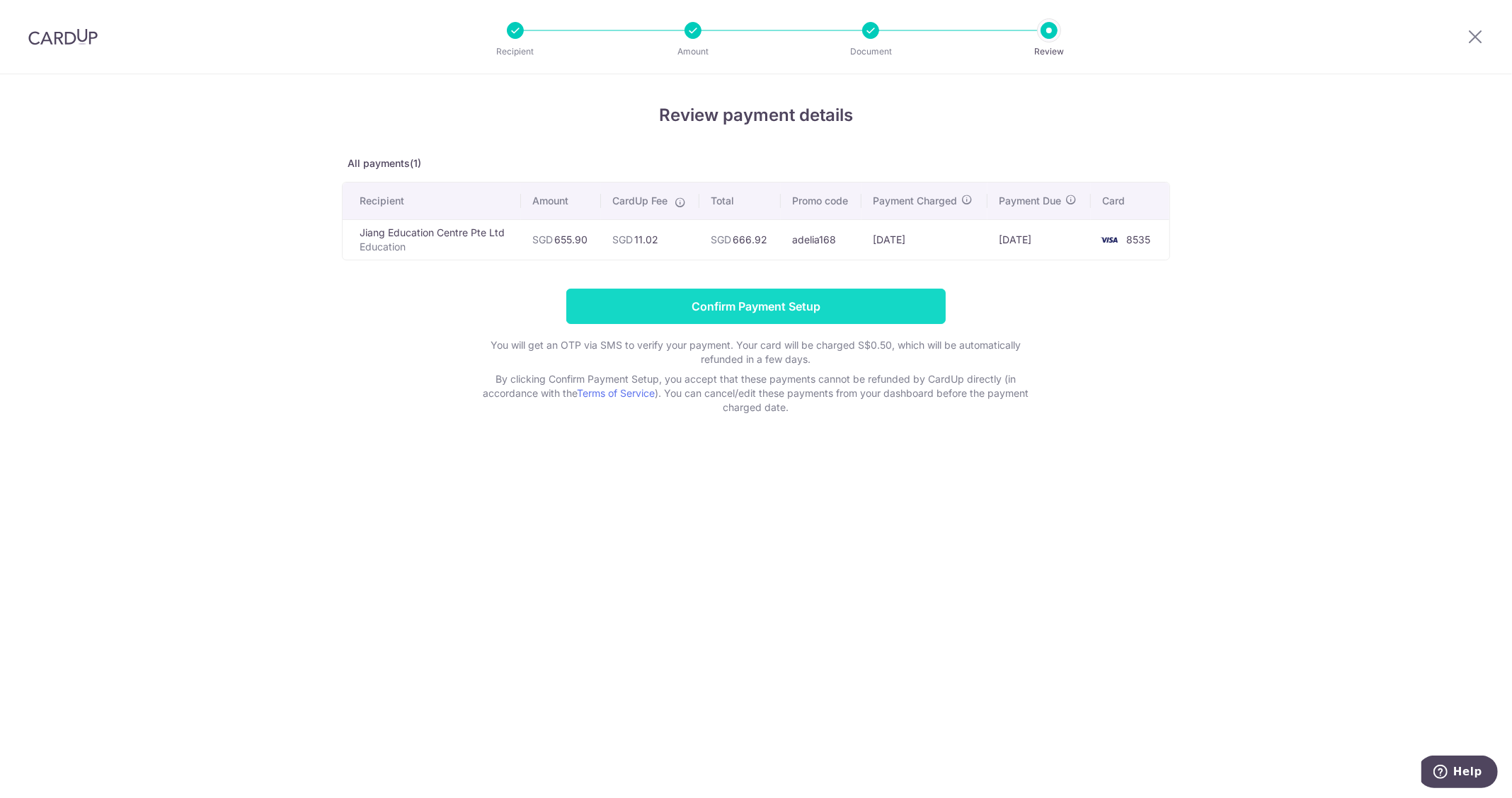
click at [796, 306] on input "Confirm Payment Setup" at bounding box center [756, 306] width 379 height 35
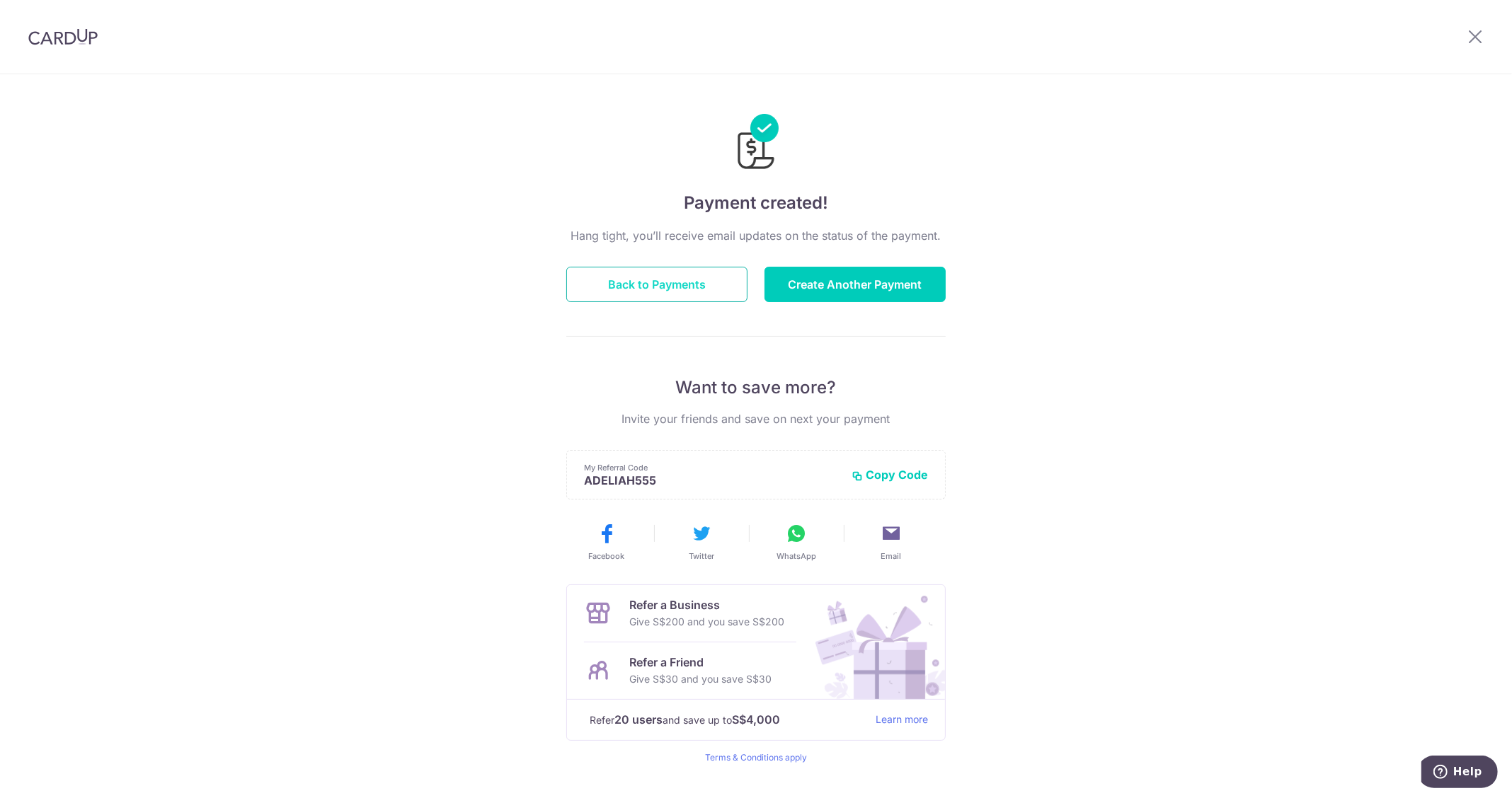
click at [719, 290] on button "Back to Payments" at bounding box center [657, 284] width 181 height 35
